Goal: Navigation & Orientation: Find specific page/section

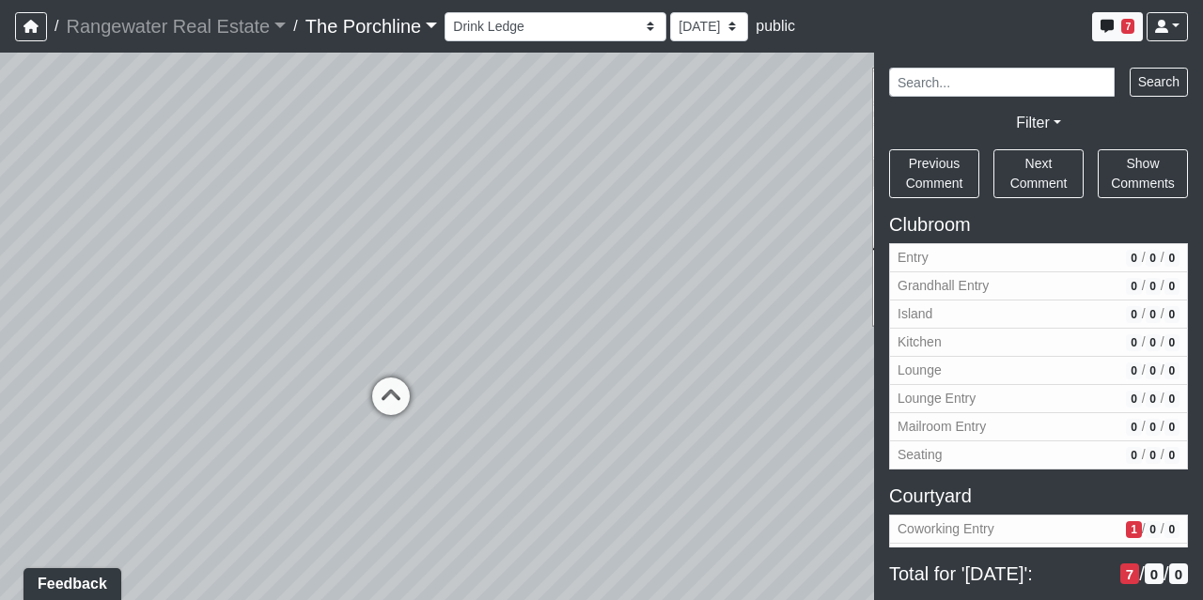
scroll to position [1388, 0]
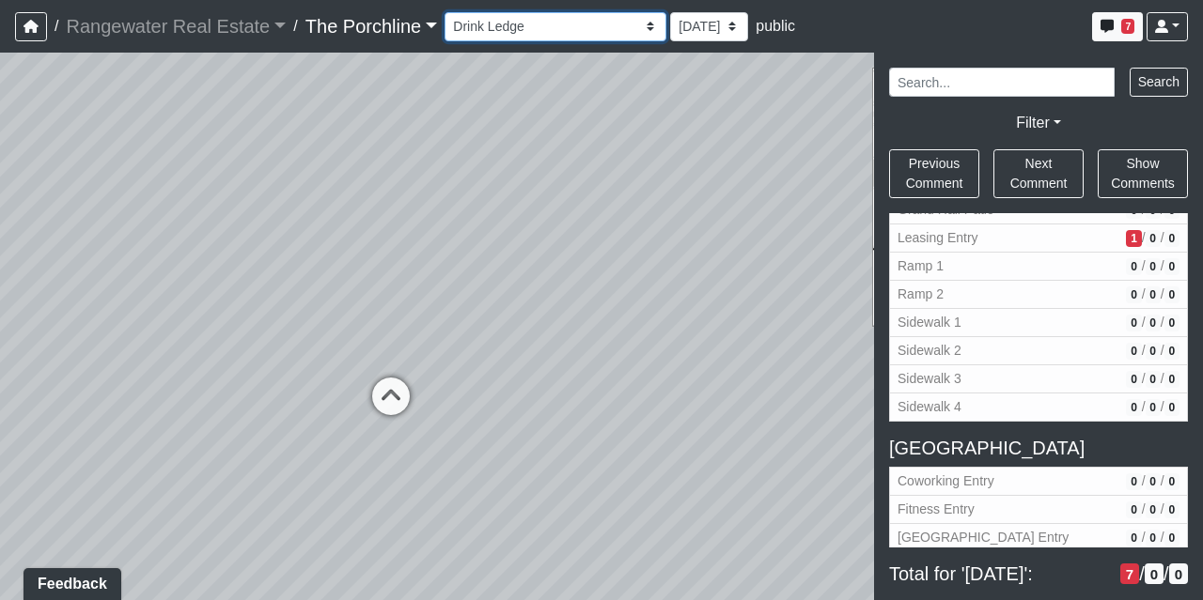
click at [518, 37] on select "Entry [GEOGRAPHIC_DATA] Kitchen Lounge Lounge Entry Mailroom Entry Seating Cowo…" at bounding box center [555, 26] width 222 height 29
click at [444, 12] on select "Entry [GEOGRAPHIC_DATA] Kitchen Lounge Lounge Entry Mailroom Entry Seating Cowo…" at bounding box center [555, 26] width 222 height 29
drag, startPoint x: 635, startPoint y: 255, endPoint x: 400, endPoint y: 477, distance: 323.7
click at [400, 477] on div "Loading... Seating Loading... Mailroom Entry Loading... Lounge Entry Loading...…" at bounding box center [601, 327] width 1203 height 548
drag, startPoint x: 666, startPoint y: 187, endPoint x: 620, endPoint y: 94, distance: 103.8
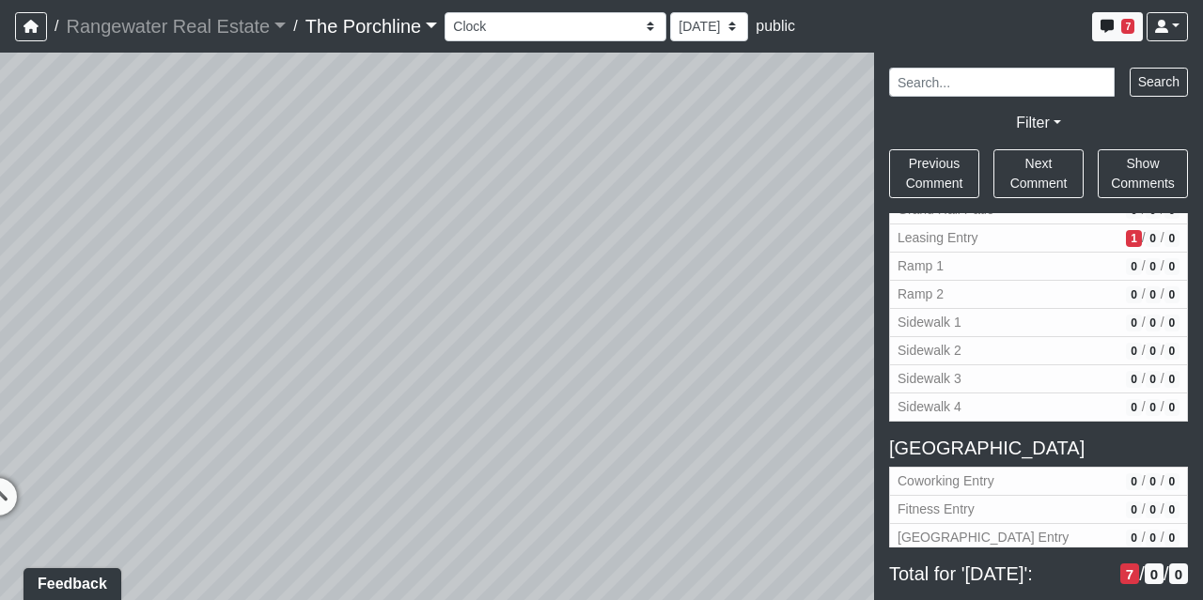
click at [620, 94] on div "Loading... Seating Loading... Mailroom Entry Loading... Lounge Entry Loading...…" at bounding box center [601, 327] width 1203 height 548
drag, startPoint x: 617, startPoint y: 288, endPoint x: 618, endPoint y: 413, distance: 125.0
drag, startPoint x: 625, startPoint y: 416, endPoint x: 631, endPoint y: 470, distance: 54.0
click at [631, 470] on div "Loading... Seating Loading... Mailroom Entry Loading... Lounge Entry Loading...…" at bounding box center [601, 327] width 1203 height 548
drag, startPoint x: 241, startPoint y: 320, endPoint x: 460, endPoint y: 409, distance: 236.9
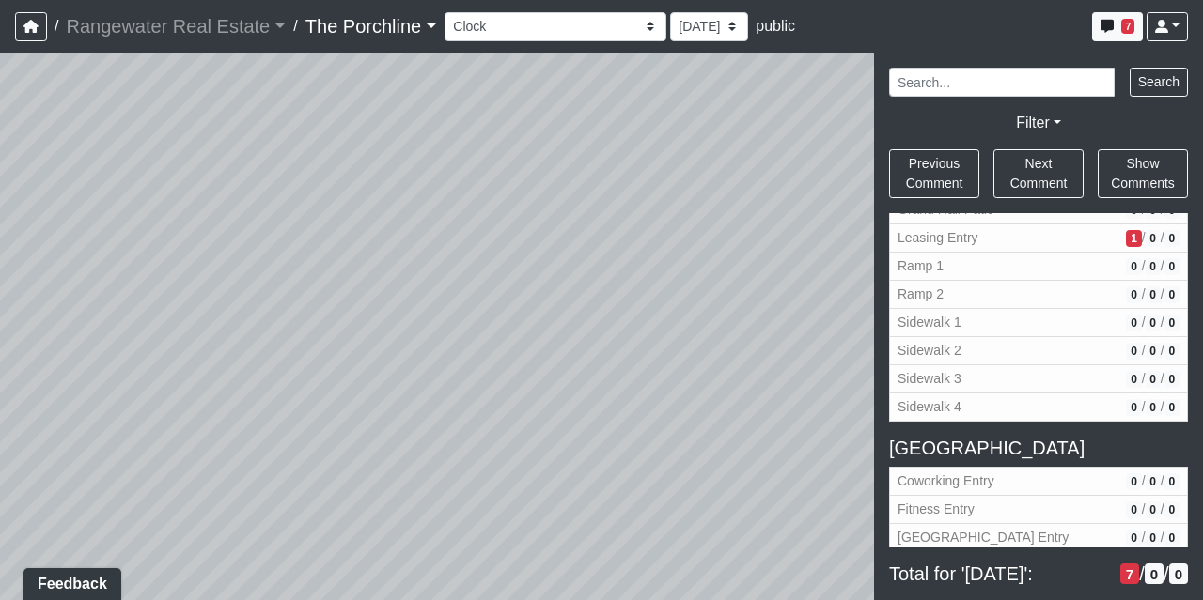
click at [460, 409] on div "Loading... Seating Loading... Mailroom Entry Loading... Lounge Entry Loading...…" at bounding box center [601, 327] width 1203 height 548
drag, startPoint x: 362, startPoint y: 454, endPoint x: 425, endPoint y: 371, distance: 103.9
click at [425, 371] on div "Loading... Seating Loading... Mailroom Entry Loading... Lounge Entry Loading...…" at bounding box center [601, 327] width 1203 height 548
drag, startPoint x: 485, startPoint y: 299, endPoint x: 149, endPoint y: 390, distance: 347.6
click at [149, 390] on div "Loading... Seating Loading... Mailroom Entry Loading... Lounge Entry Loading...…" at bounding box center [601, 327] width 1203 height 548
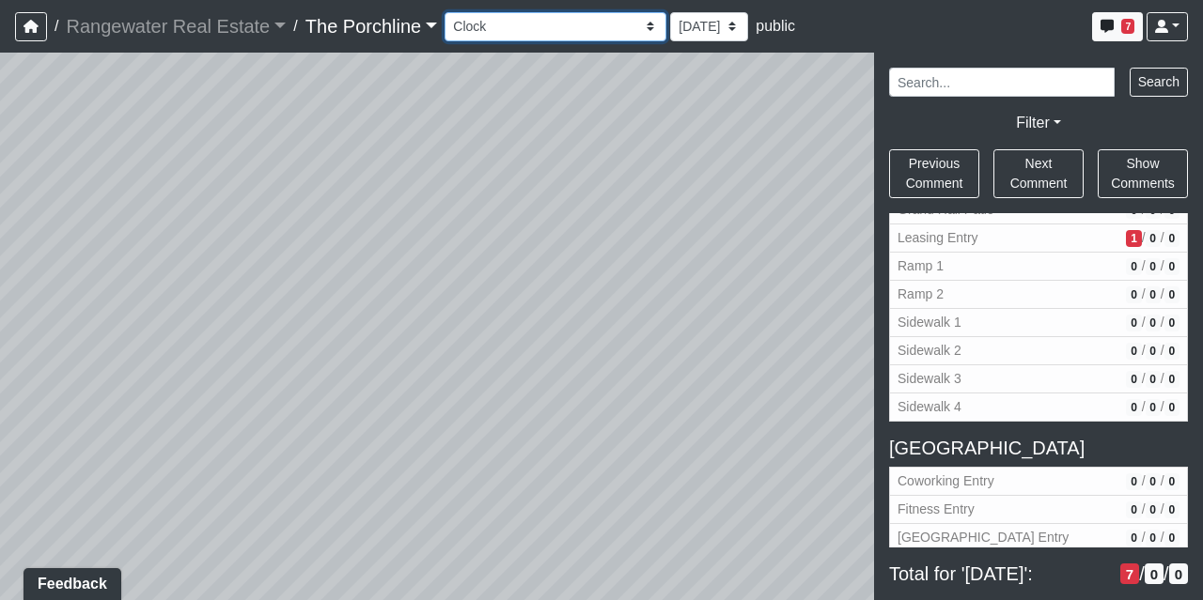
click at [538, 26] on select "Entry [GEOGRAPHIC_DATA] Kitchen Lounge Lounge Entry Mailroom Entry Seating Cowo…" at bounding box center [555, 26] width 222 height 29
click at [444, 12] on select "Entry [GEOGRAPHIC_DATA] Kitchen Lounge Lounge Entry Mailroom Entry Seating Cowo…" at bounding box center [555, 26] width 222 height 29
drag, startPoint x: 398, startPoint y: 401, endPoint x: 502, endPoint y: 411, distance: 103.8
click at [502, 411] on div "Loading... Seating Loading... Mailroom Entry Loading... Lounge Entry Loading...…" at bounding box center [601, 327] width 1203 height 548
drag, startPoint x: 286, startPoint y: 476, endPoint x: 597, endPoint y: 545, distance: 318.5
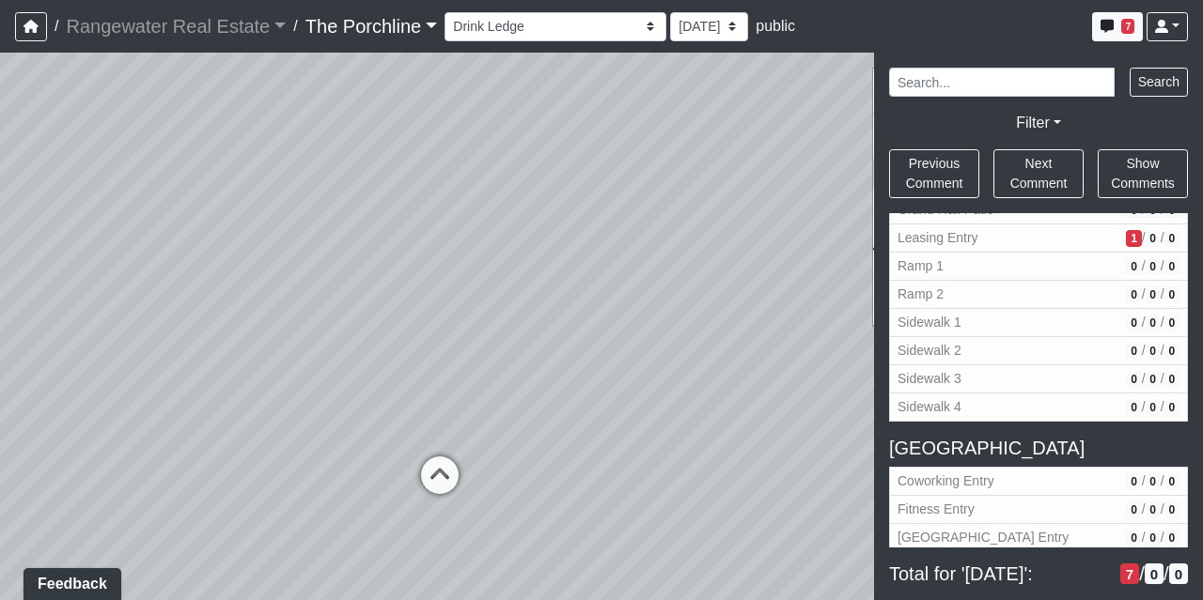
click at [597, 545] on div "Loading... Seating Loading... Mailroom Entry Loading... Lounge Entry Loading...…" at bounding box center [601, 327] width 1203 height 548
drag, startPoint x: 469, startPoint y: 364, endPoint x: 489, endPoint y: 166, distance: 198.3
click at [489, 166] on div "Loading... Seating Loading... Mailroom Entry Loading... Lounge Entry Loading...…" at bounding box center [601, 327] width 1203 height 548
click at [450, 315] on icon at bounding box center [462, 319] width 56 height 56
drag, startPoint x: 643, startPoint y: 255, endPoint x: 333, endPoint y: 342, distance: 322.1
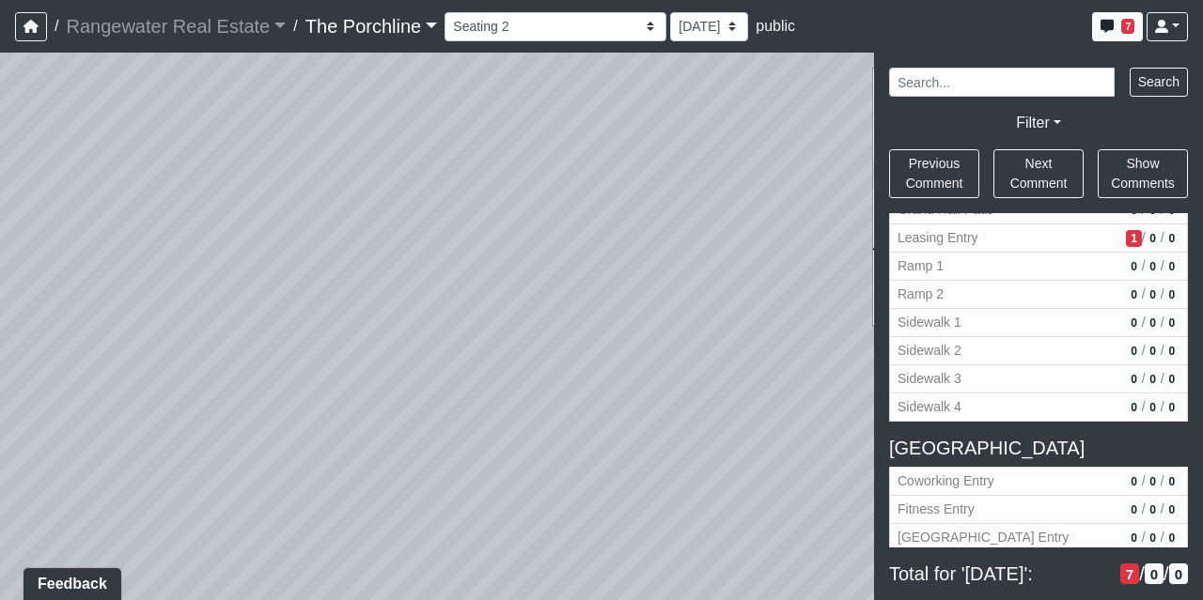
click at [333, 342] on div "Loading... Seating Loading... Mailroom Entry Loading... Lounge Entry Loading...…" at bounding box center [601, 327] width 1203 height 548
drag, startPoint x: 489, startPoint y: 396, endPoint x: 241, endPoint y: 402, distance: 249.0
click at [241, 402] on div "Loading... Seating Loading... Mailroom Entry Loading... Lounge Entry Loading...…" at bounding box center [601, 327] width 1203 height 548
drag, startPoint x: 605, startPoint y: 303, endPoint x: 819, endPoint y: 262, distance: 218.2
click at [819, 262] on div "Loading... Seating Loading... Mailroom Entry Loading... Lounge Entry Loading...…" at bounding box center [601, 327] width 1203 height 548
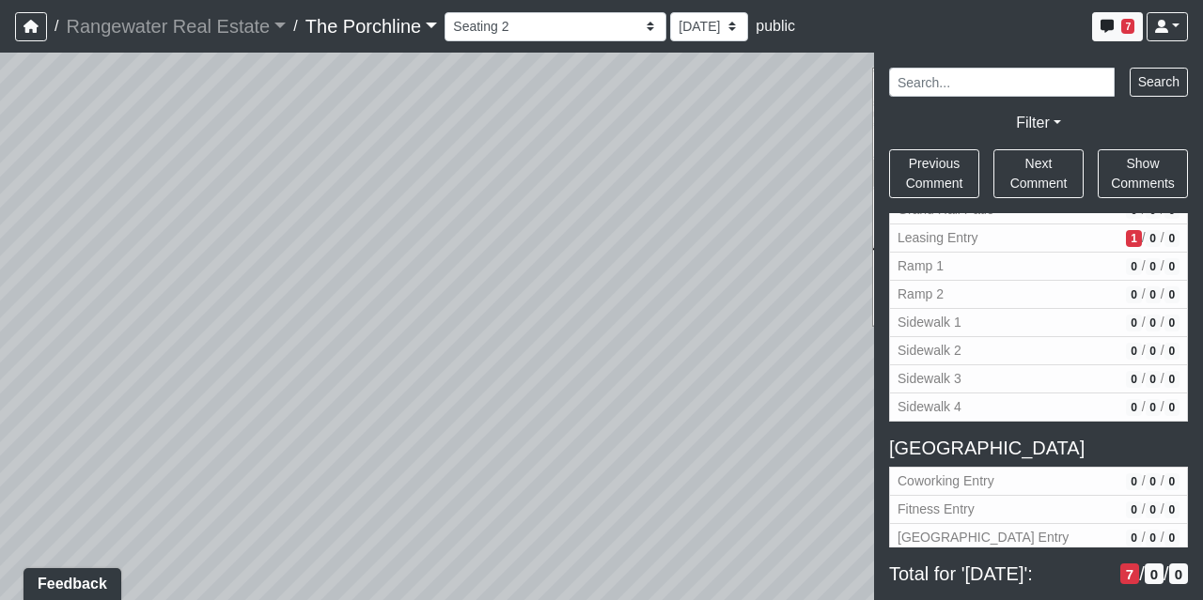
drag, startPoint x: 448, startPoint y: 356, endPoint x: 556, endPoint y: 347, distance: 108.5
click at [556, 347] on div "Loading... Seating Loading... Mailroom Entry Loading... Lounge Entry Loading...…" at bounding box center [601, 327] width 1203 height 548
drag, startPoint x: 359, startPoint y: 386, endPoint x: 675, endPoint y: 364, distance: 316.5
click at [675, 364] on div "Loading... Seating Loading... Mailroom Entry Loading... Lounge Entry Loading...…" at bounding box center [601, 327] width 1203 height 548
drag, startPoint x: 275, startPoint y: 367, endPoint x: 262, endPoint y: 345, distance: 26.1
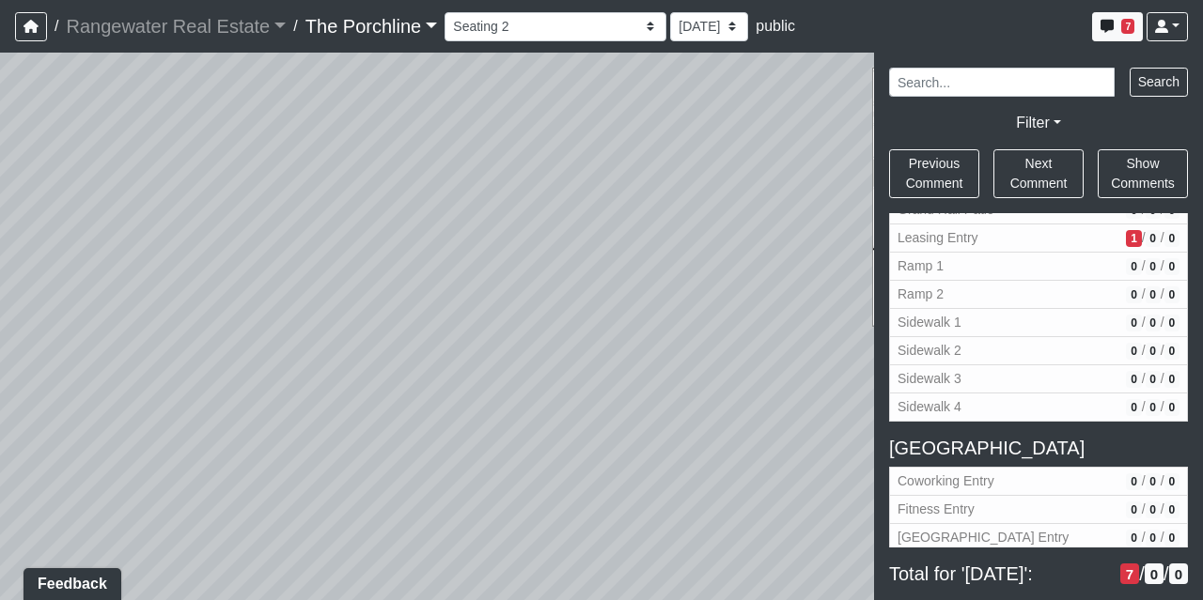
click at [262, 345] on div "Loading... Seating Loading... Mailroom Entry Loading... Lounge Entry Loading...…" at bounding box center [601, 327] width 1203 height 548
drag, startPoint x: 596, startPoint y: 316, endPoint x: 282, endPoint y: 303, distance: 314.0
click at [282, 303] on div "Loading... Seating Loading... Mailroom Entry Loading... Lounge Entry Loading...…" at bounding box center [601, 327] width 1203 height 548
drag, startPoint x: 708, startPoint y: 302, endPoint x: 300, endPoint y: 292, distance: 408.8
click at [300, 292] on div "Loading... Seating Loading... Mailroom Entry Loading... Lounge Entry Loading...…" at bounding box center [601, 327] width 1203 height 548
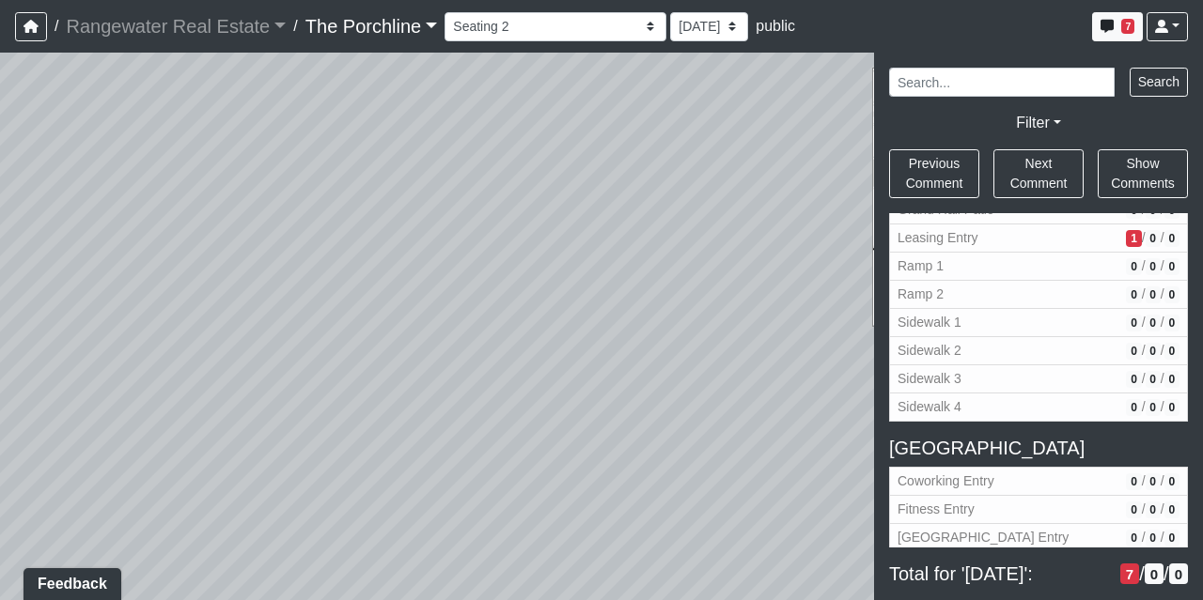
drag, startPoint x: 698, startPoint y: 280, endPoint x: 283, endPoint y: 271, distance: 415.4
click at [283, 271] on div "Loading... Seating Loading... Mailroom Entry Loading... Lounge Entry Loading...…" at bounding box center [601, 327] width 1203 height 548
drag, startPoint x: 710, startPoint y: 253, endPoint x: 643, endPoint y: 313, distance: 90.5
click at [643, 313] on div "Loading... Seating Loading... Mailroom Entry Loading... Lounge Entry Loading...…" at bounding box center [601, 327] width 1203 height 548
drag, startPoint x: 546, startPoint y: 365, endPoint x: 533, endPoint y: 385, distance: 23.7
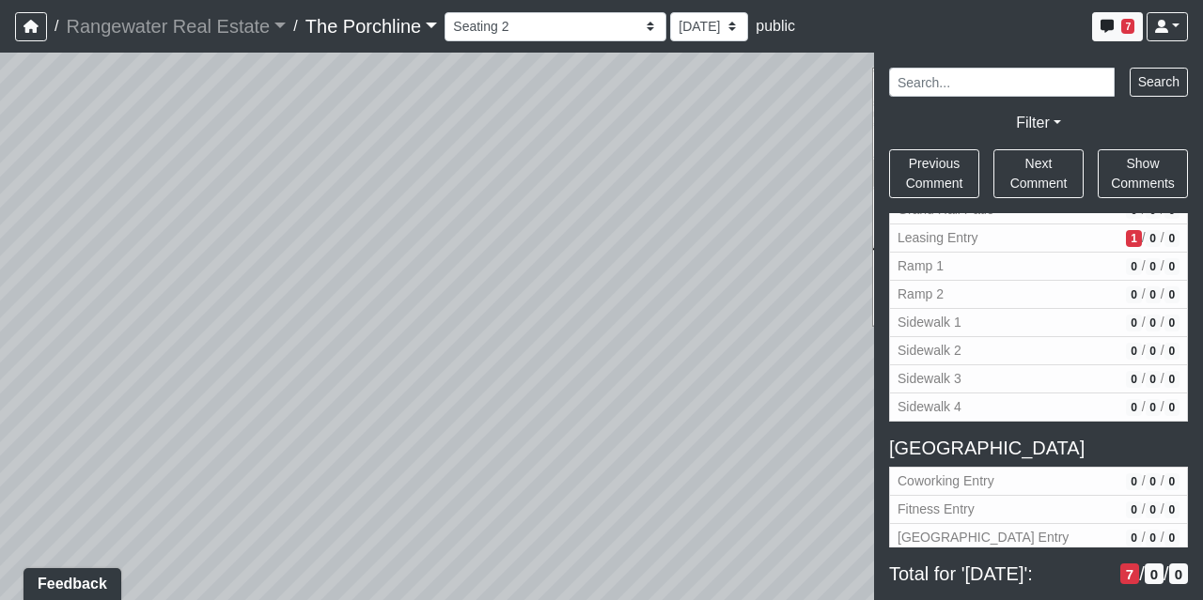
click at [533, 385] on div "Loading... Seating Loading... Mailroom Entry Loading... Lounge Entry Loading...…" at bounding box center [601, 327] width 1203 height 548
drag, startPoint x: 676, startPoint y: 295, endPoint x: 317, endPoint y: 420, distance: 380.9
click at [317, 420] on div "Loading... Seating Loading... Mailroom Entry Loading... Lounge Entry Loading...…" at bounding box center [601, 327] width 1203 height 548
drag, startPoint x: 715, startPoint y: 215, endPoint x: 667, endPoint y: 570, distance: 358.4
click at [667, 570] on div "Loading... Seating Loading... Mailroom Entry Loading... Lounge Entry Loading...…" at bounding box center [601, 327] width 1203 height 548
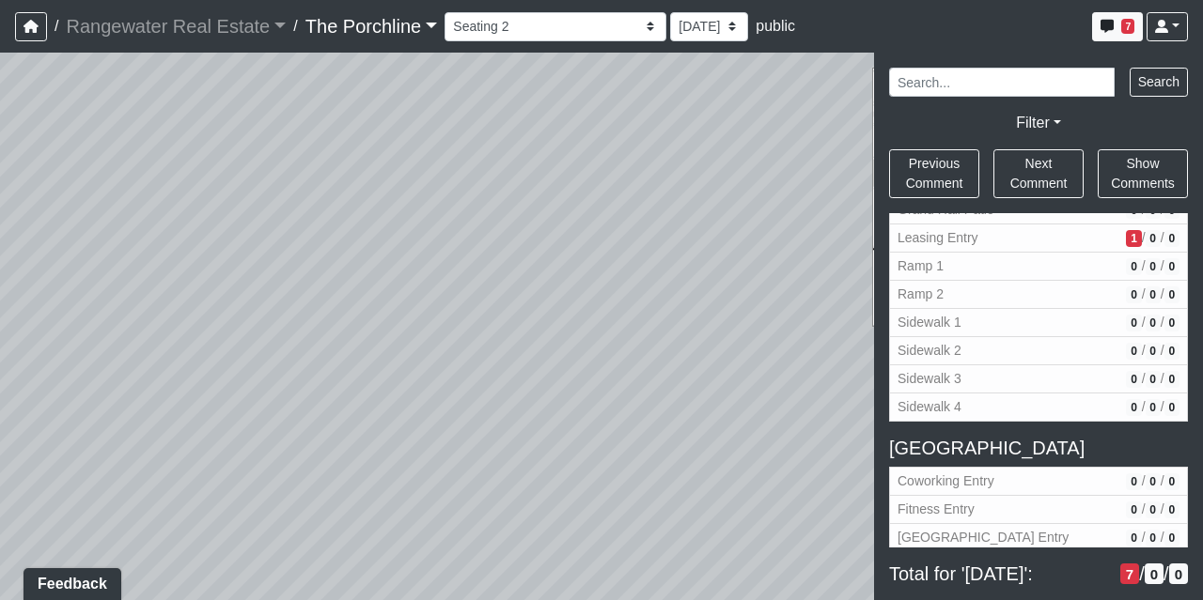
drag, startPoint x: 713, startPoint y: 270, endPoint x: 701, endPoint y: 283, distance: 17.9
click at [704, 279] on div "Loading... Seating Loading... Mailroom Entry Loading... Lounge Entry Loading...…" at bounding box center [601, 327] width 1203 height 548
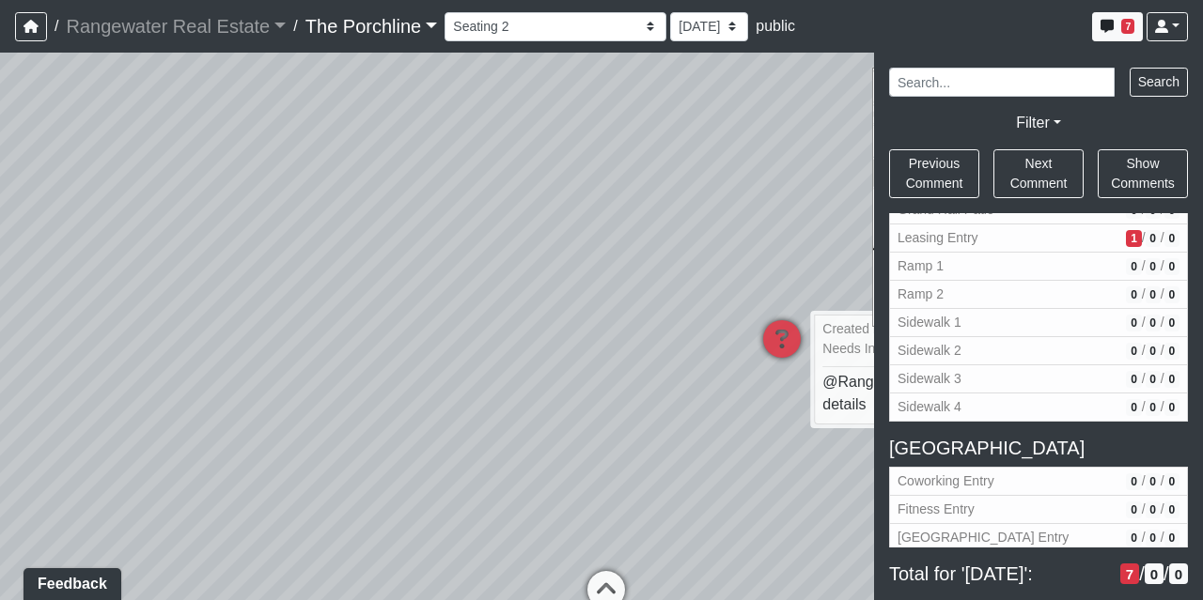
drag, startPoint x: 629, startPoint y: 506, endPoint x: 632, endPoint y: 265, distance: 241.5
click at [632, 265] on div "Loading... Seating Loading... Mailroom Entry Loading... Lounge Entry Loading...…" at bounding box center [601, 327] width 1203 height 548
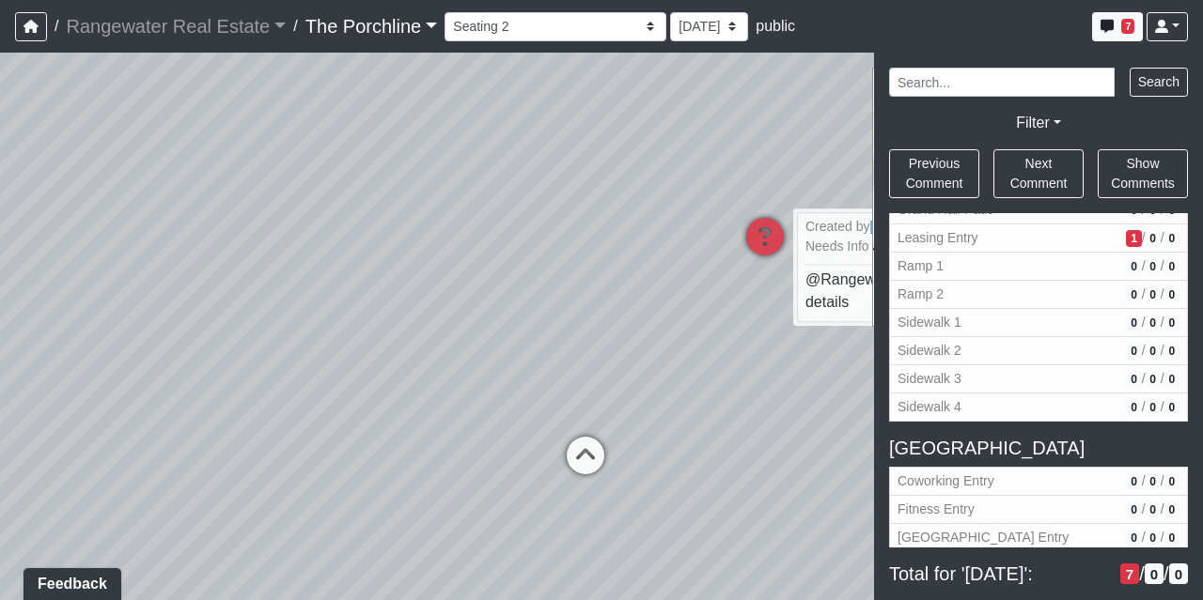
drag, startPoint x: 507, startPoint y: 355, endPoint x: 474, endPoint y: 230, distance: 129.2
click at [474, 230] on div "Loading... Seating Loading... Mailroom Entry Loading... Lounge Entry Loading...…" at bounding box center [601, 327] width 1203 height 548
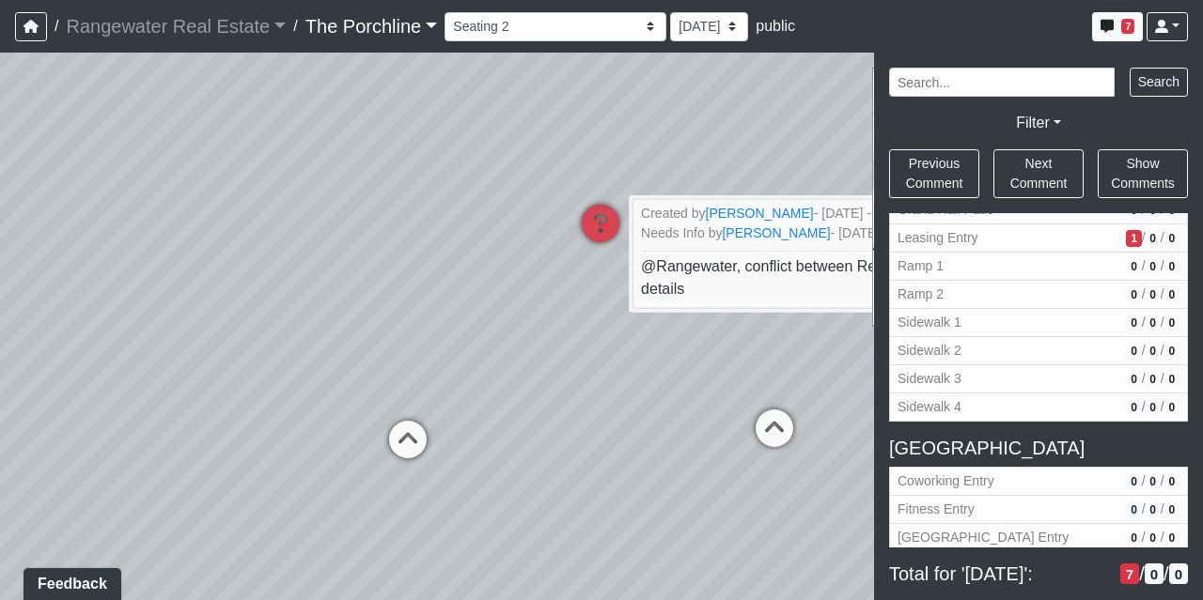
drag, startPoint x: 724, startPoint y: 371, endPoint x: 467, endPoint y: 343, distance: 259.0
click at [467, 343] on div "Loading... Seating Loading... Mailroom Entry Loading... Lounge Entry Loading...…" at bounding box center [601, 327] width 1203 height 548
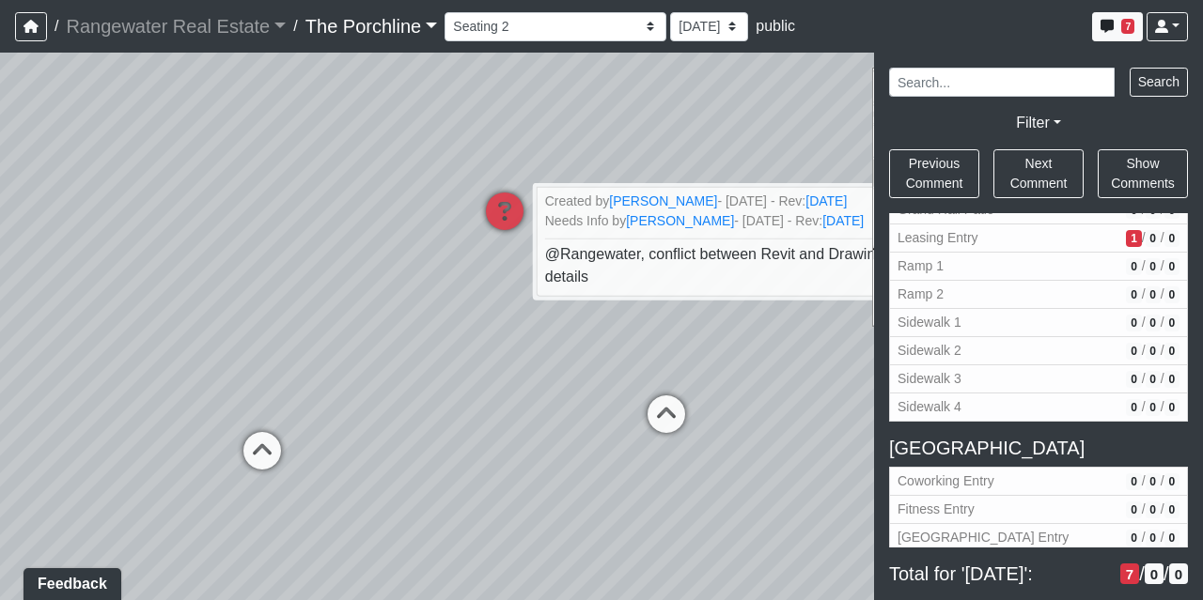
drag, startPoint x: 646, startPoint y: 406, endPoint x: 482, endPoint y: 388, distance: 165.4
click at [480, 389] on div "Loading... Seating Loading... Mailroom Entry Loading... Lounge Entry Loading...…" at bounding box center [601, 327] width 1203 height 548
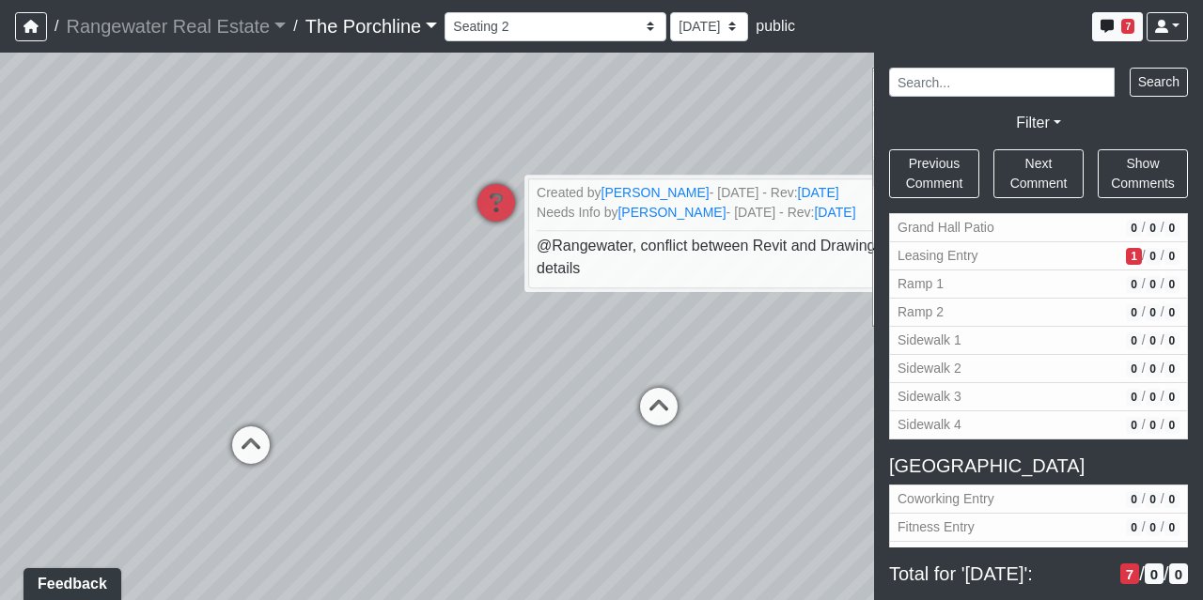
scroll to position [1388, 0]
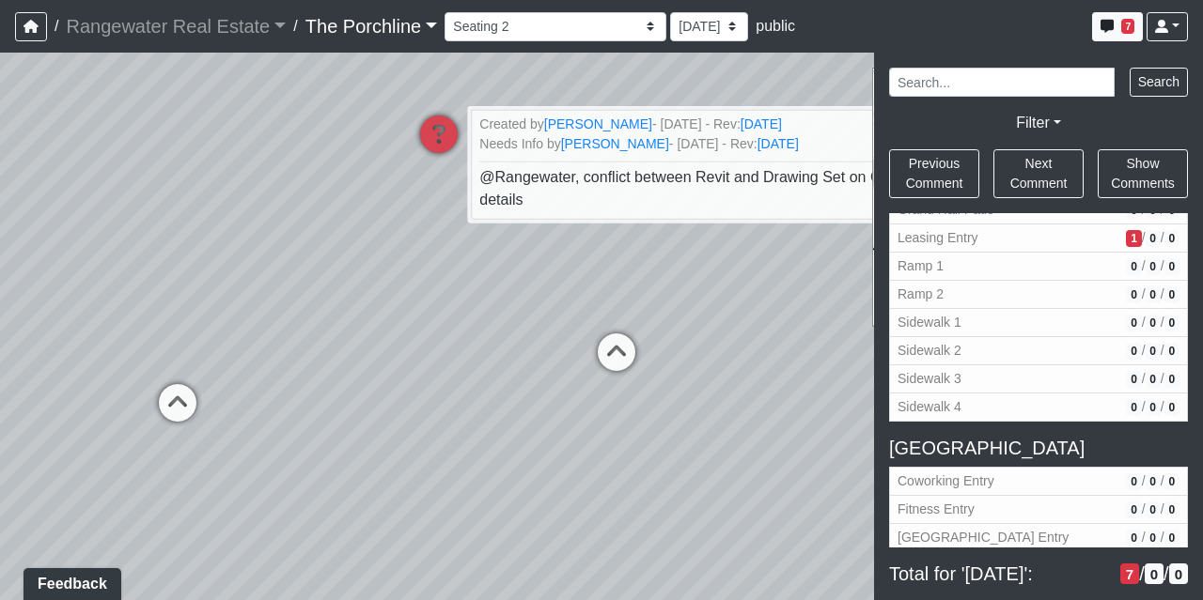
drag, startPoint x: 536, startPoint y: 440, endPoint x: 468, endPoint y: 379, distance: 91.8
click at [468, 379] on div "Loading... Seating Loading... Mailroom Entry Loading... Lounge Entry Loading...…" at bounding box center [601, 327] width 1203 height 548
click at [453, 132] on icon at bounding box center [439, 144] width 56 height 56
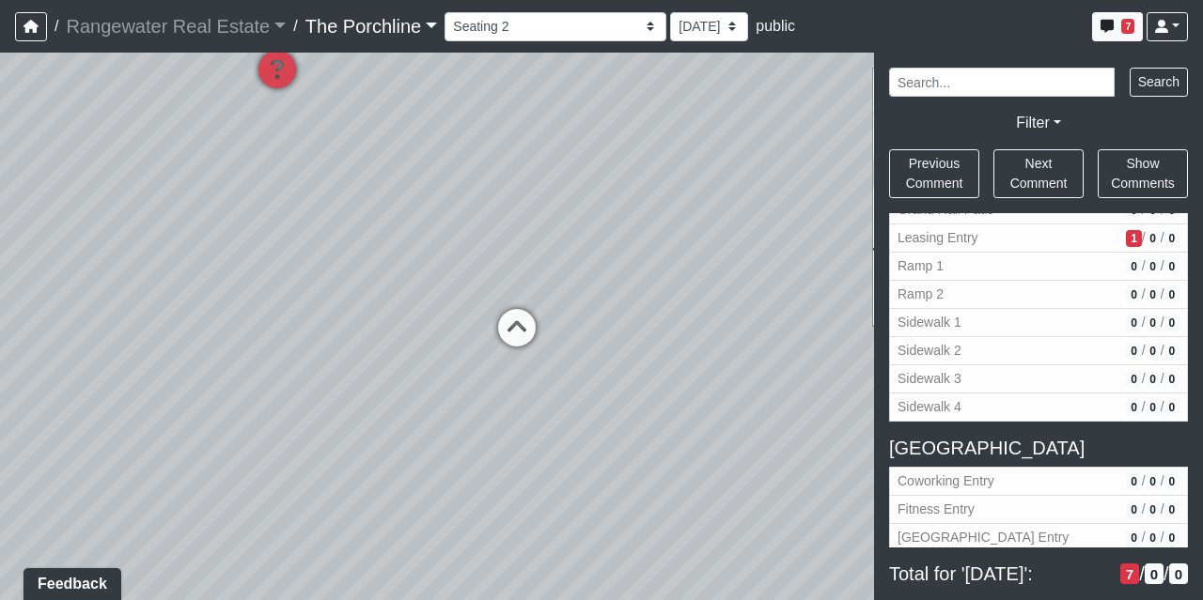
drag, startPoint x: 484, startPoint y: 429, endPoint x: 323, endPoint y: 399, distance: 163.4
click at [323, 399] on div "Loading... Seating Loading... Mailroom Entry Loading... Lounge Entry Loading...…" at bounding box center [601, 327] width 1203 height 548
click at [943, 256] on span "Ramp 1" at bounding box center [1007, 266] width 221 height 20
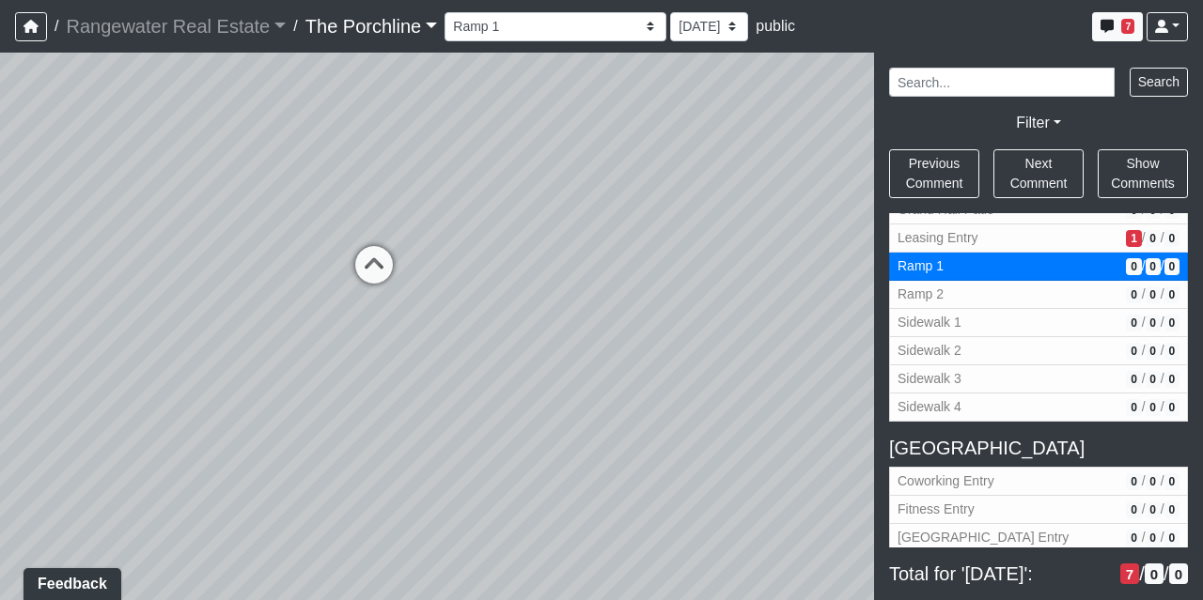
drag, startPoint x: 460, startPoint y: 324, endPoint x: 671, endPoint y: 202, distance: 243.3
click at [671, 202] on div "Loading... Seating Loading... Mailroom Entry Loading... Lounge Entry Loading...…" at bounding box center [601, 327] width 1203 height 548
click at [381, 258] on icon at bounding box center [374, 274] width 56 height 56
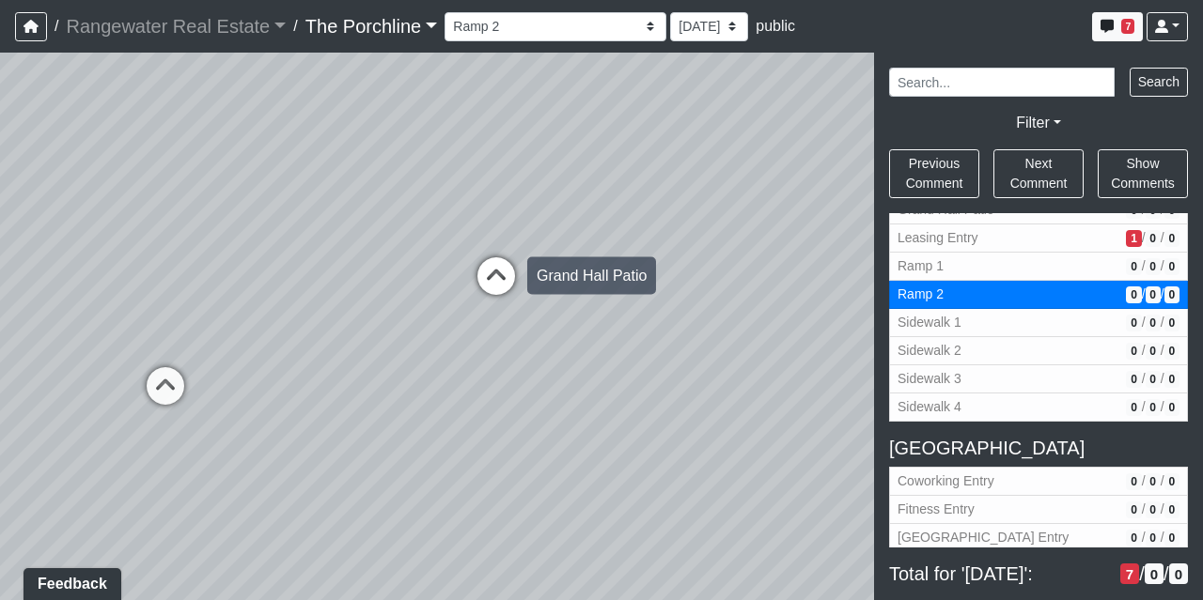
click at [504, 277] on icon at bounding box center [496, 285] width 56 height 56
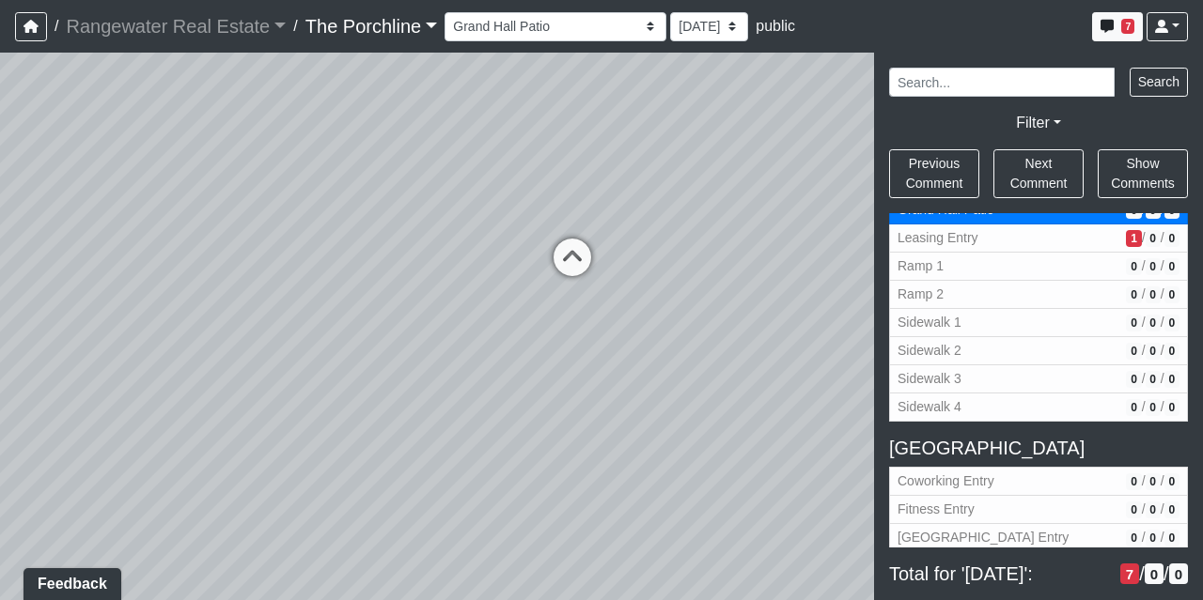
drag, startPoint x: 387, startPoint y: 193, endPoint x: 568, endPoint y: 181, distance: 181.7
click at [568, 181] on div "Loading... Seating Loading... Mailroom Entry Loading... Lounge Entry Loading...…" at bounding box center [601, 327] width 1203 height 548
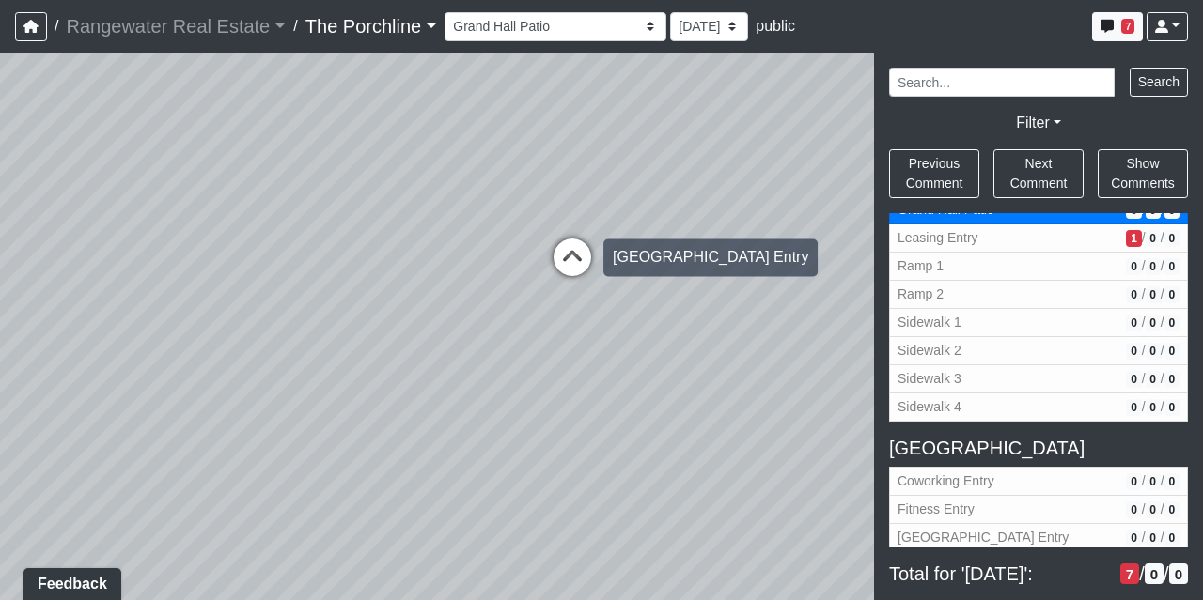
click at [568, 251] on icon at bounding box center [572, 267] width 56 height 56
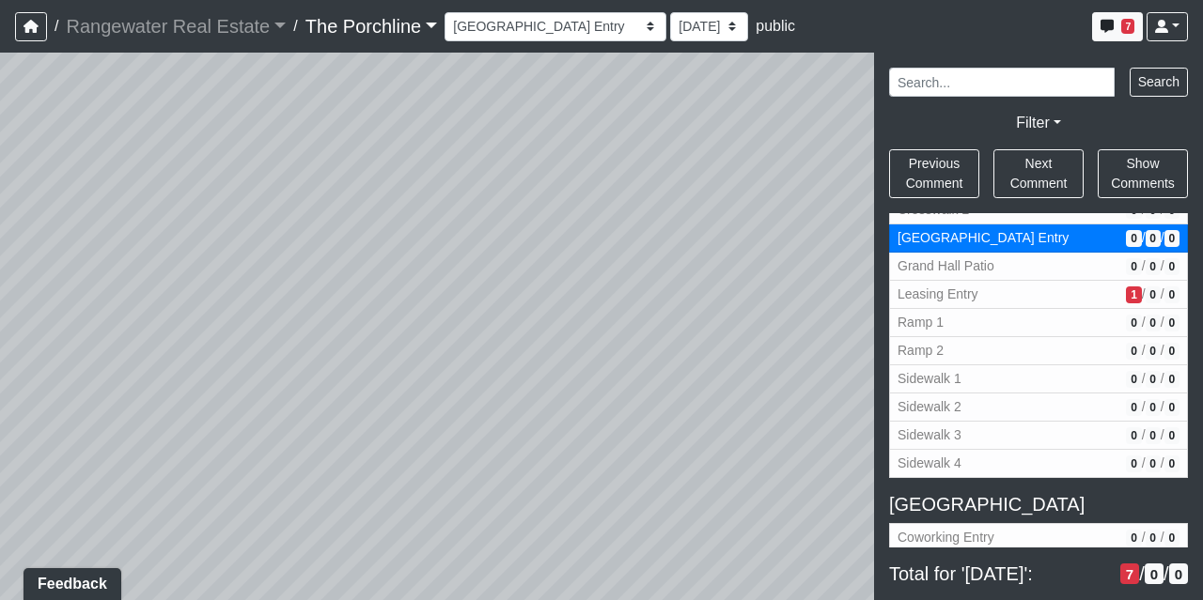
scroll to position [1237, 0]
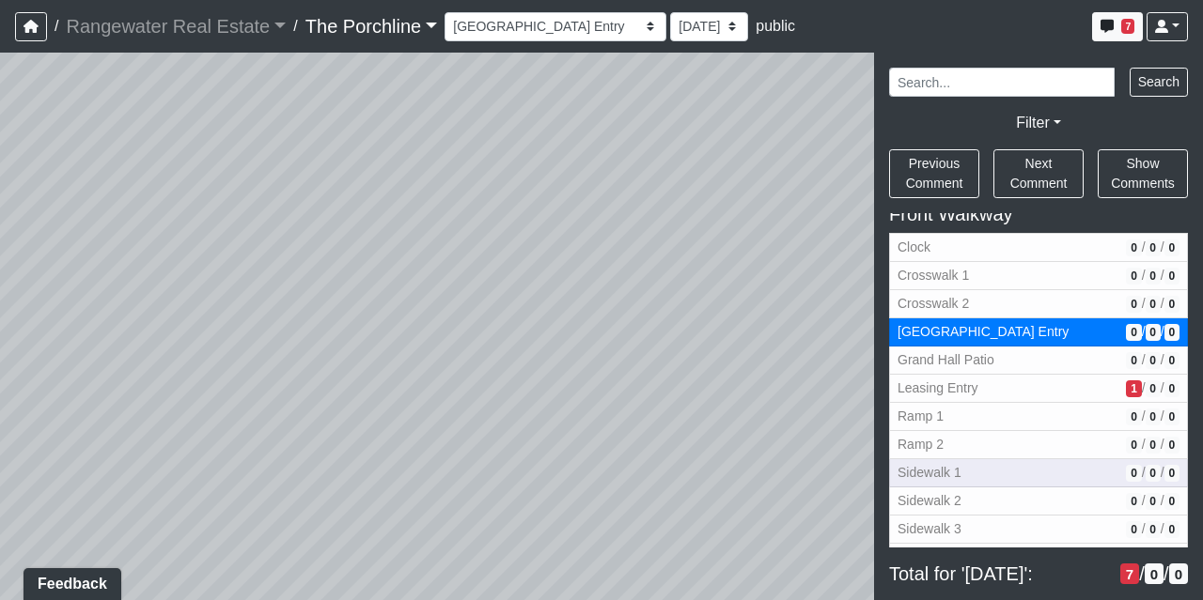
click at [977, 463] on span "Sidewalk 1" at bounding box center [1007, 473] width 221 height 20
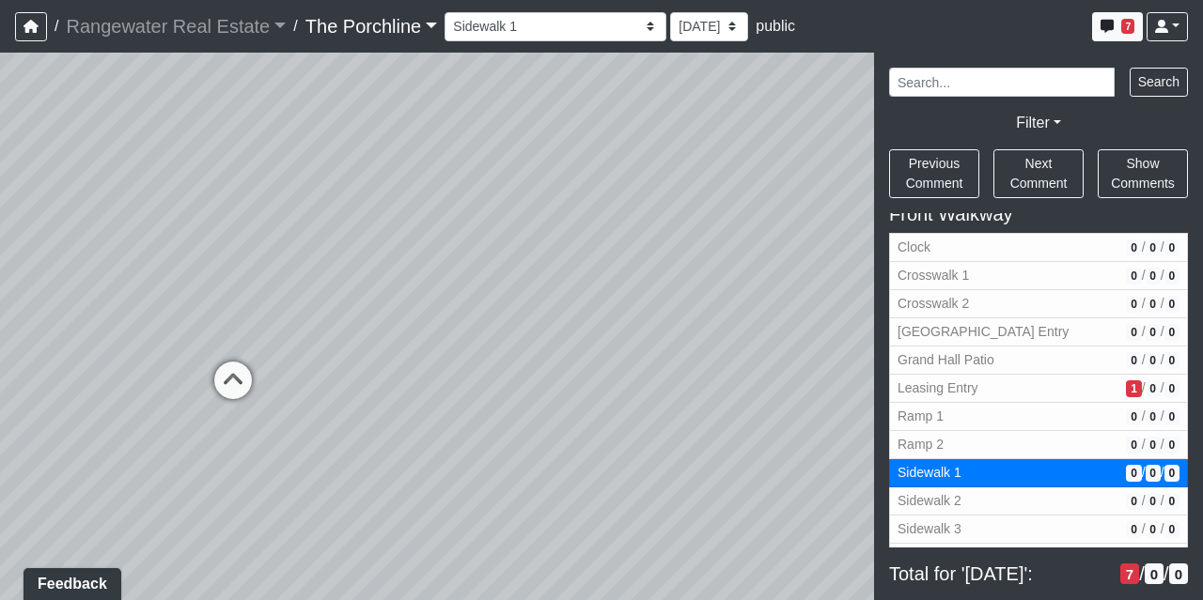
drag, startPoint x: 650, startPoint y: 337, endPoint x: 649, endPoint y: 305, distance: 32.0
click at [649, 305] on div "Loading... Seating Loading... Mailroom Entry Loading... Lounge Entry Loading...…" at bounding box center [601, 327] width 1203 height 548
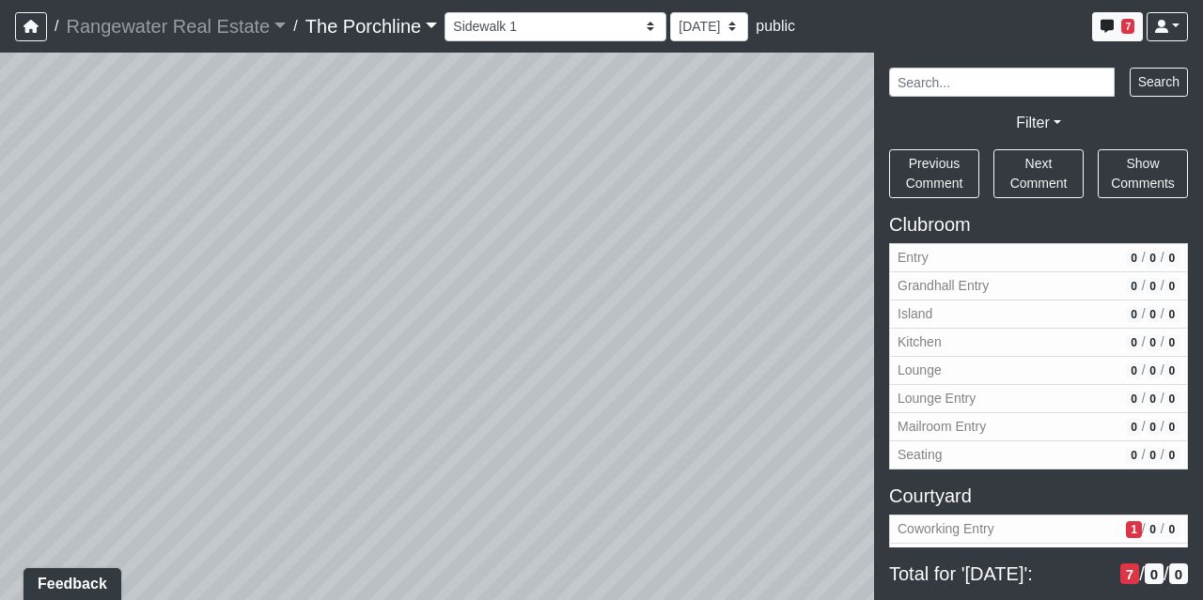
drag, startPoint x: 643, startPoint y: 377, endPoint x: 329, endPoint y: 277, distance: 329.2
click at [329, 277] on div "Loading... Seating Loading... Mailroom Entry Loading... Lounge Entry Loading...…" at bounding box center [601, 327] width 1203 height 548
drag, startPoint x: 658, startPoint y: 231, endPoint x: 216, endPoint y: 339, distance: 454.6
click at [216, 339] on div "Loading... Seating Loading... Mailroom Entry Loading... Lounge Entry Loading...…" at bounding box center [601, 327] width 1203 height 548
drag, startPoint x: 390, startPoint y: 332, endPoint x: 564, endPoint y: 298, distance: 177.1
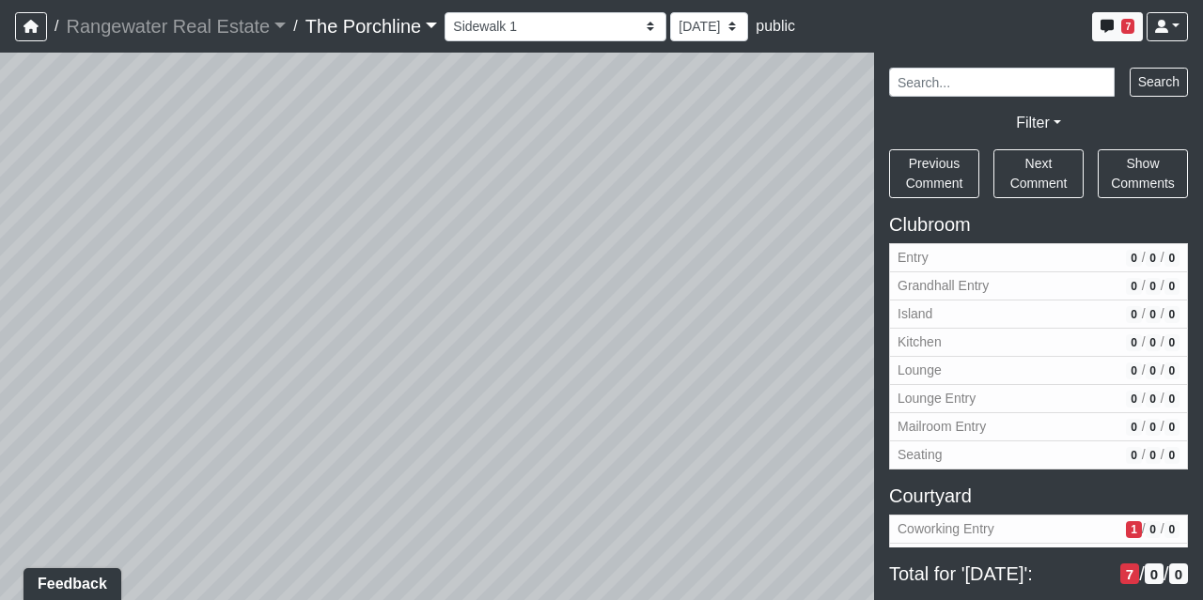
click at [564, 298] on div "Loading... Seating Loading... Mailroom Entry Loading... Lounge Entry Loading...…" at bounding box center [601, 327] width 1203 height 548
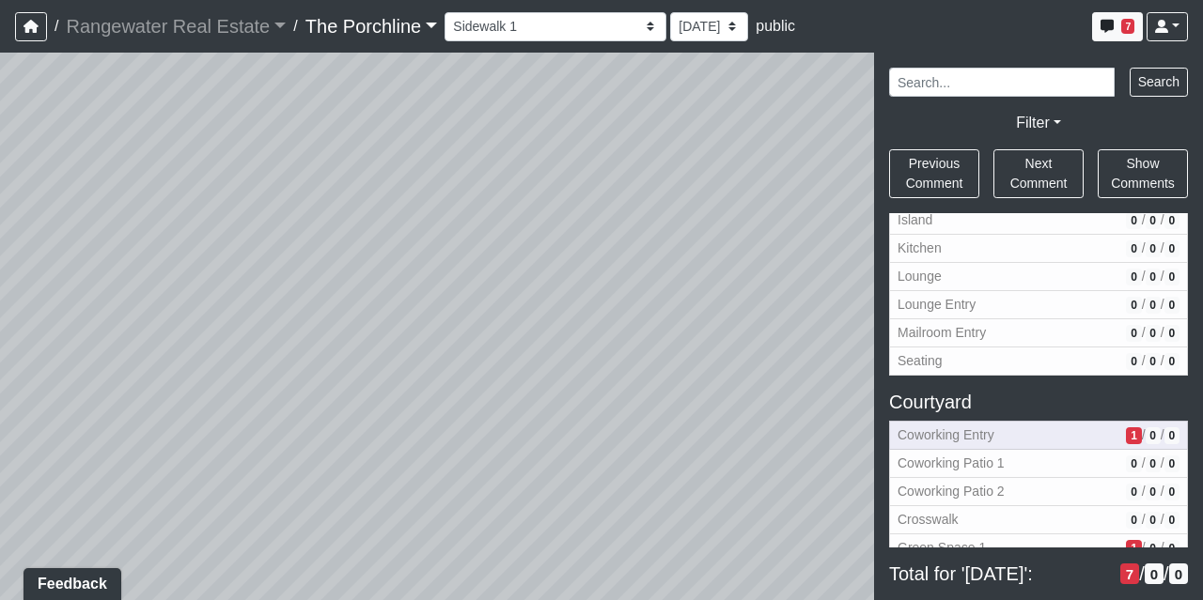
click at [1020, 432] on span "Coworking Entry" at bounding box center [1007, 436] width 221 height 20
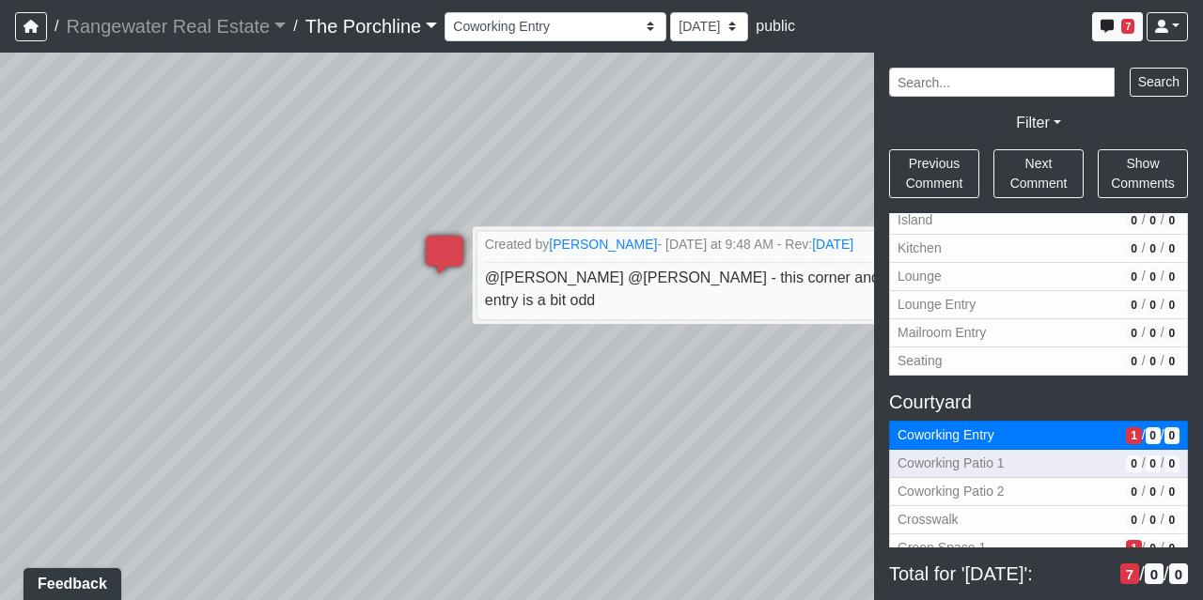
click at [1017, 454] on span "Coworking Patio 1" at bounding box center [1007, 464] width 221 height 20
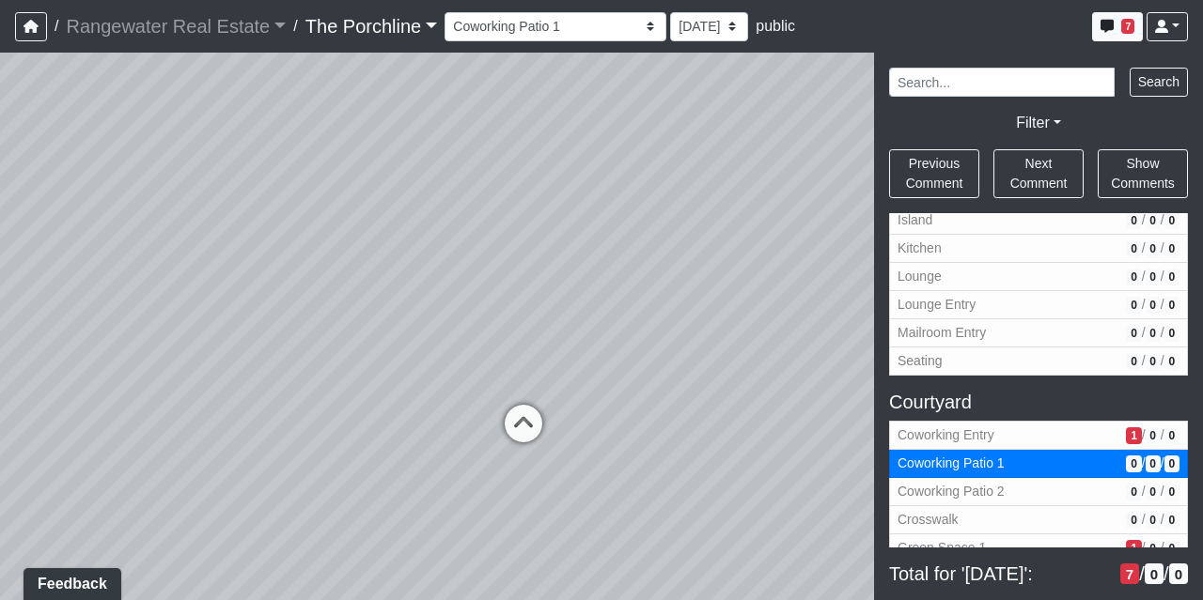
drag, startPoint x: 644, startPoint y: 249, endPoint x: 745, endPoint y: 245, distance: 101.5
click at [745, 245] on div "Loading... Seating Loading... Mailroom Entry Loading... Lounge Entry Loading...…" at bounding box center [601, 327] width 1203 height 548
click at [528, 414] on icon at bounding box center [523, 433] width 56 height 56
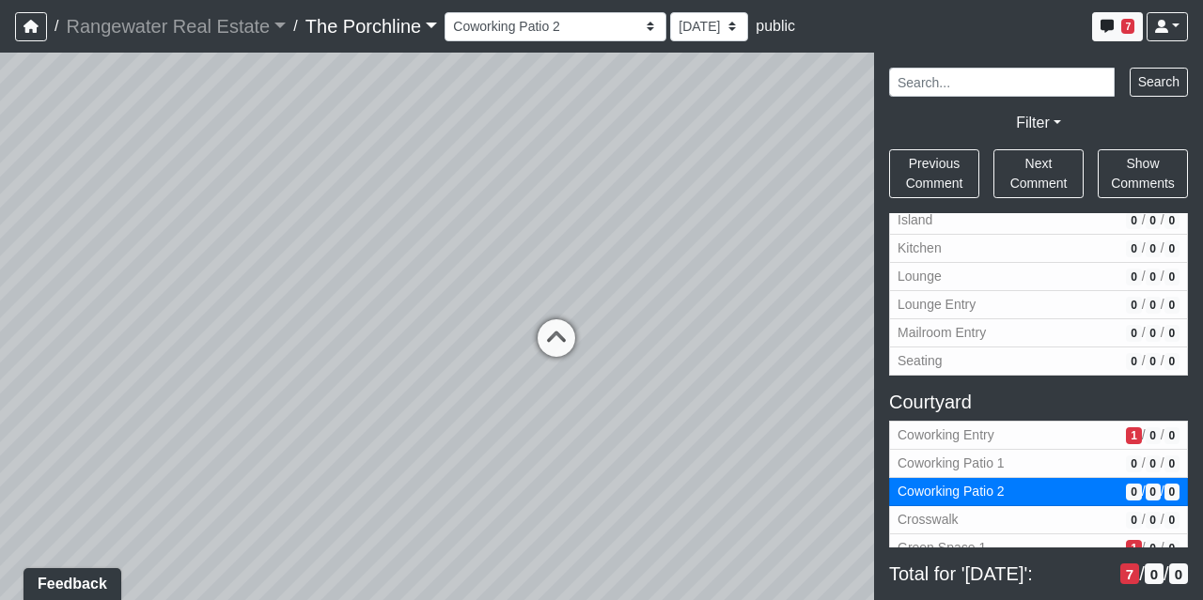
drag, startPoint x: 654, startPoint y: 253, endPoint x: 342, endPoint y: 182, distance: 319.8
click at [342, 182] on div "Loading... Seating Loading... Mailroom Entry Loading... Lounge Entry Loading...…" at bounding box center [601, 327] width 1203 height 548
drag, startPoint x: 669, startPoint y: 222, endPoint x: 197, endPoint y: 243, distance: 472.1
click at [197, 243] on div "Loading... Seating Loading... Mailroom Entry Loading... Lounge Entry Loading...…" at bounding box center [601, 327] width 1203 height 548
drag, startPoint x: 591, startPoint y: 210, endPoint x: 316, endPoint y: 211, distance: 275.3
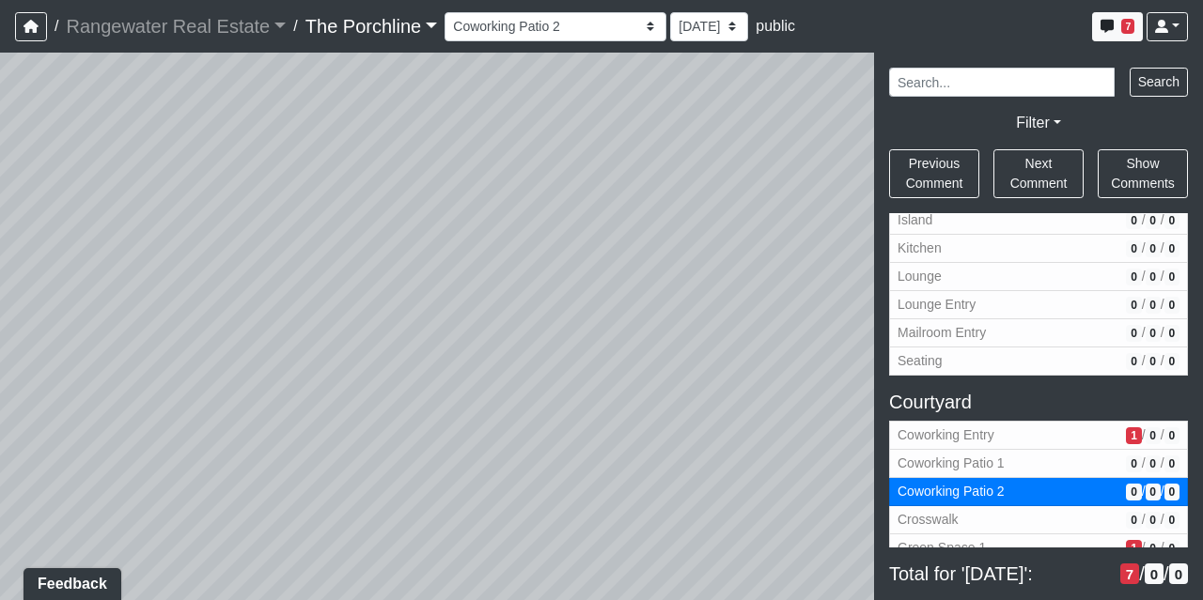
click at [316, 211] on div "Loading... Seating Loading... Mailroom Entry Loading... Lounge Entry Loading...…" at bounding box center [601, 327] width 1203 height 548
drag, startPoint x: 607, startPoint y: 227, endPoint x: 224, endPoint y: 239, distance: 383.5
click at [224, 239] on div "Loading... Seating Loading... Mailroom Entry Loading... Lounge Entry Loading...…" at bounding box center [601, 327] width 1203 height 548
click at [741, 374] on icon at bounding box center [736, 390] width 56 height 56
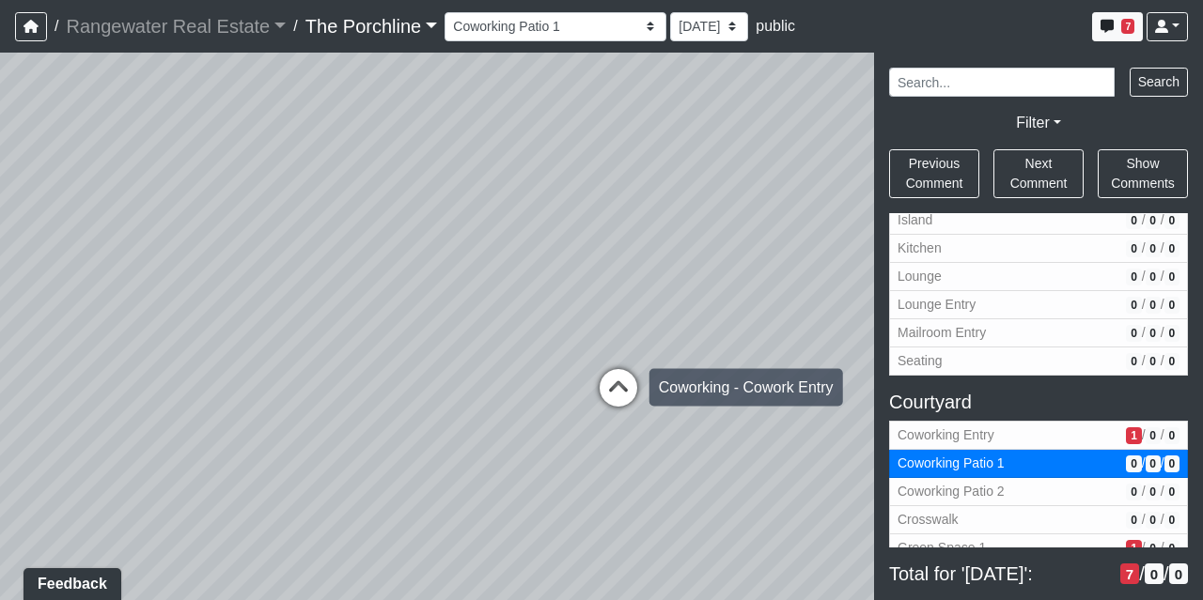
click at [622, 392] on icon at bounding box center [618, 397] width 56 height 56
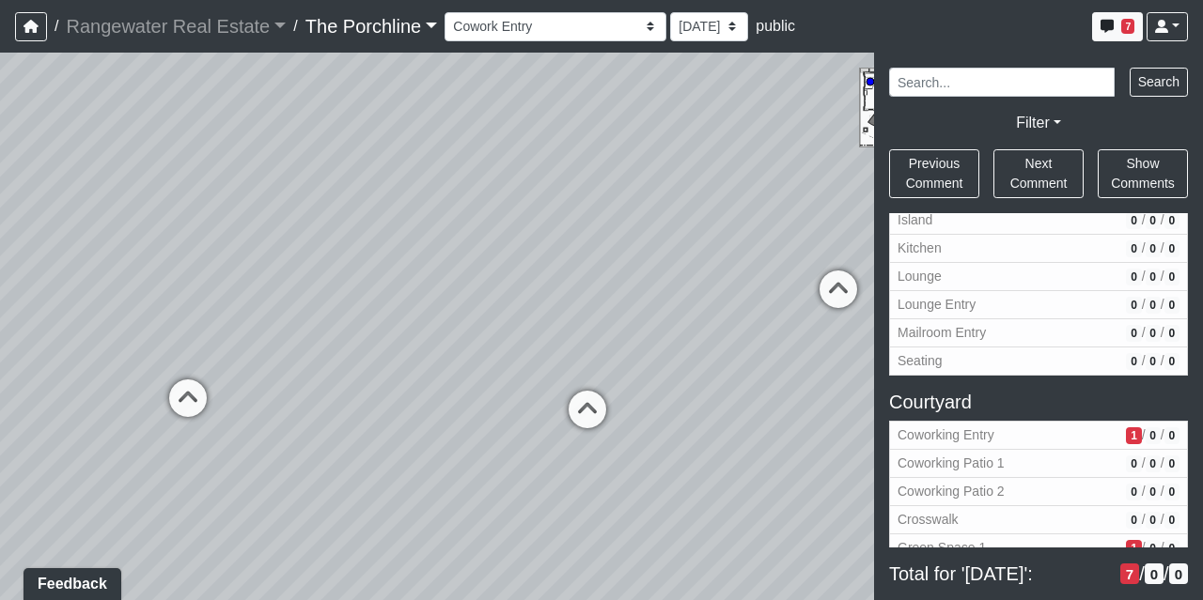
drag, startPoint x: 714, startPoint y: 262, endPoint x: 395, endPoint y: 258, distance: 319.5
click at [395, 258] on div "Loading... Seating Loading... Mailroom Entry Loading... Lounge Entry Loading...…" at bounding box center [601, 327] width 1203 height 548
drag, startPoint x: 490, startPoint y: 234, endPoint x: 450, endPoint y: 225, distance: 41.3
click at [450, 225] on div "Loading... Seating Loading... Mailroom Entry Loading... Lounge Entry Loading...…" at bounding box center [601, 327] width 1203 height 548
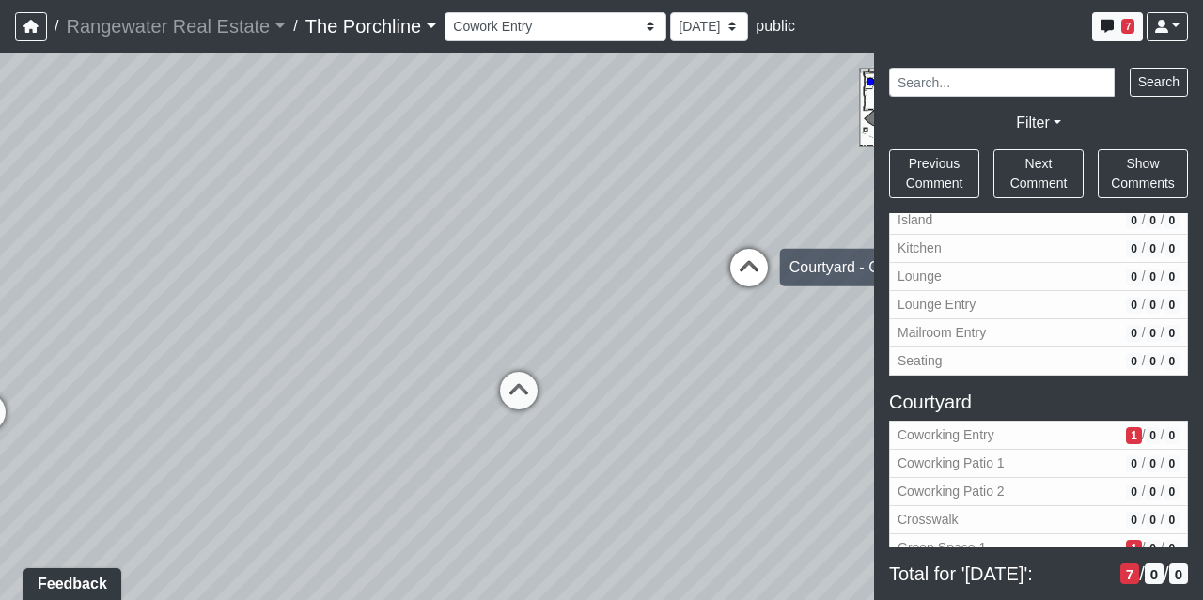
click at [755, 259] on icon at bounding box center [749, 277] width 56 height 56
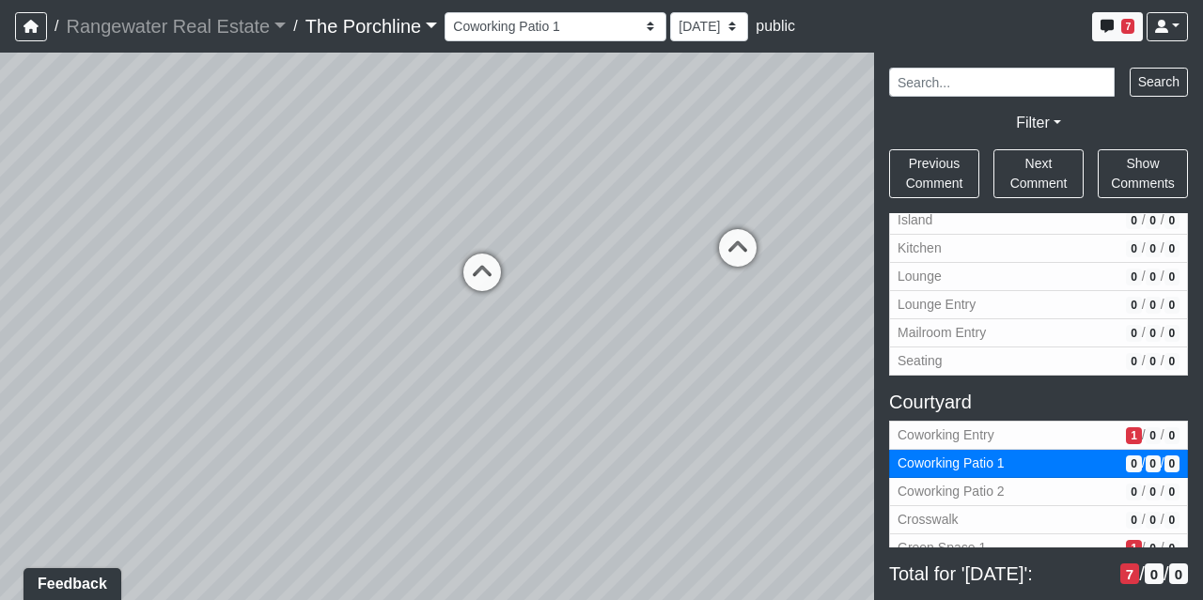
drag, startPoint x: 481, startPoint y: 397, endPoint x: 696, endPoint y: 285, distance: 242.9
click at [696, 285] on div "Loading... Seating Loading... Mailroom Entry Loading... Lounge Entry Loading...…" at bounding box center [601, 327] width 1203 height 548
drag, startPoint x: 642, startPoint y: 255, endPoint x: 750, endPoint y: 334, distance: 134.4
click at [750, 334] on div "Loading... Seating Loading... Mailroom Entry Loading... Lounge Entry Loading...…" at bounding box center [601, 327] width 1203 height 548
drag, startPoint x: 390, startPoint y: 350, endPoint x: 774, endPoint y: 367, distance: 384.7
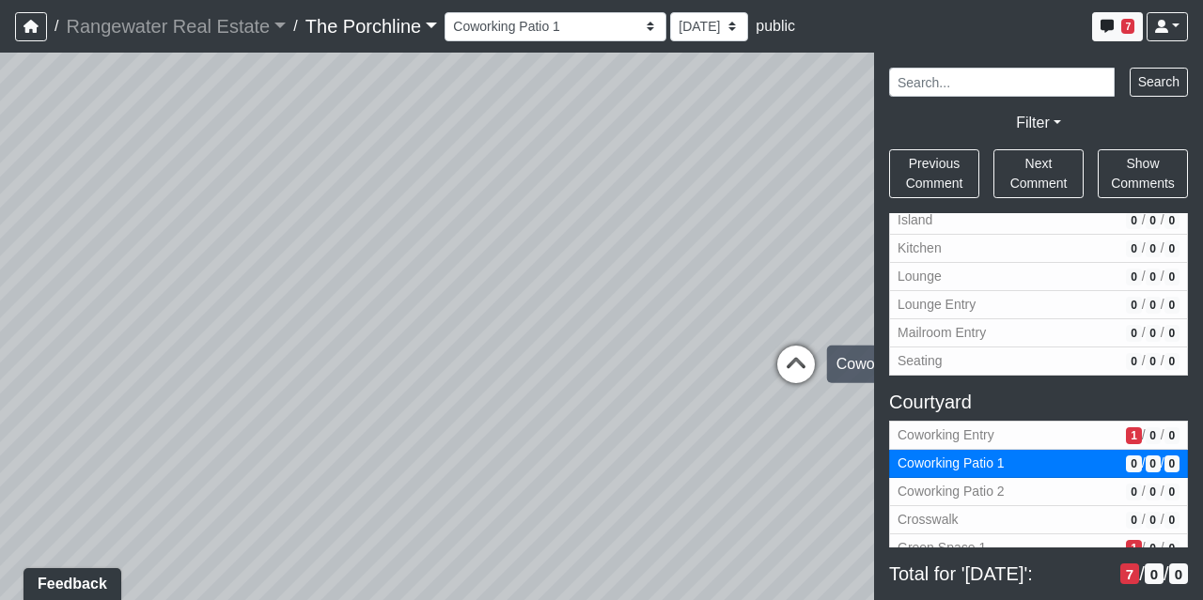
click at [774, 367] on div "Loading... Seating Loading... Mailroom Entry Loading... Lounge Entry Loading...…" at bounding box center [601, 327] width 1203 height 548
drag, startPoint x: 476, startPoint y: 337, endPoint x: 763, endPoint y: 337, distance: 286.6
click at [784, 336] on div "Loading... Seating Loading... Mailroom Entry Loading... Lounge Entry Loading...…" at bounding box center [601, 327] width 1203 height 548
drag, startPoint x: 385, startPoint y: 322, endPoint x: 627, endPoint y: 332, distance: 241.6
click at [627, 332] on div "Loading... Seating Loading... Mailroom Entry Loading... Lounge Entry Loading...…" at bounding box center [601, 327] width 1203 height 548
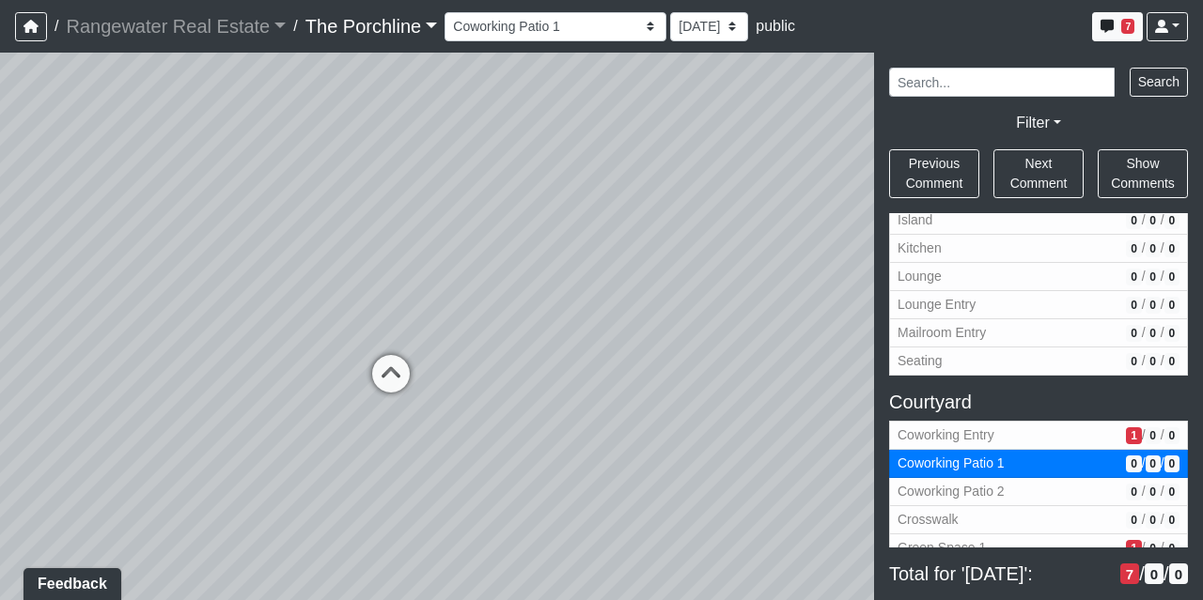
drag, startPoint x: 319, startPoint y: 236, endPoint x: 754, endPoint y: 230, distance: 434.1
click at [754, 230] on div "Loading... Seating Loading... Mailroom Entry Loading... Lounge Entry Loading...…" at bounding box center [601, 327] width 1203 height 548
drag, startPoint x: 461, startPoint y: 236, endPoint x: 650, endPoint y: 300, distance: 199.4
click at [650, 300] on div "Loading... Seating Loading... Mailroom Entry Loading... Lounge Entry Loading...…" at bounding box center [601, 327] width 1203 height 548
click at [518, 425] on icon at bounding box center [518, 424] width 56 height 56
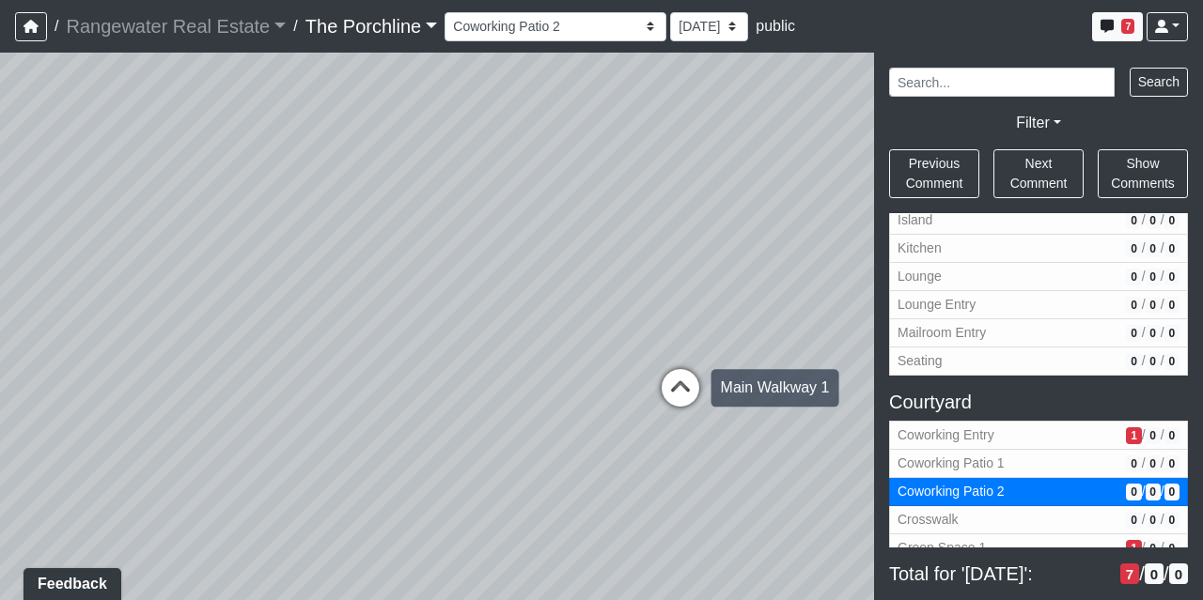
click at [682, 392] on icon at bounding box center [680, 397] width 56 height 56
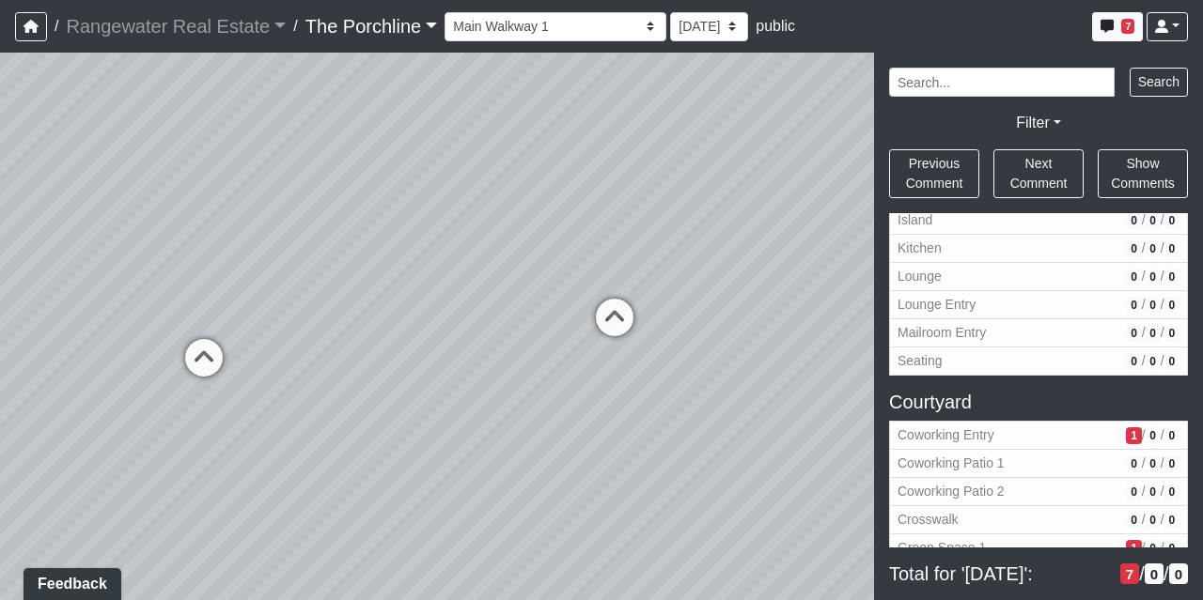
drag, startPoint x: 589, startPoint y: 425, endPoint x: 598, endPoint y: 371, distance: 54.4
click at [598, 371] on div "Loading... Seating Loading... Mailroom Entry Loading... Lounge Entry Loading...…" at bounding box center [601, 327] width 1203 height 548
drag, startPoint x: 596, startPoint y: 372, endPoint x: 608, endPoint y: 434, distance: 63.2
click at [611, 319] on icon at bounding box center [614, 327] width 56 height 56
drag, startPoint x: 575, startPoint y: 270, endPoint x: 763, endPoint y: 243, distance: 189.7
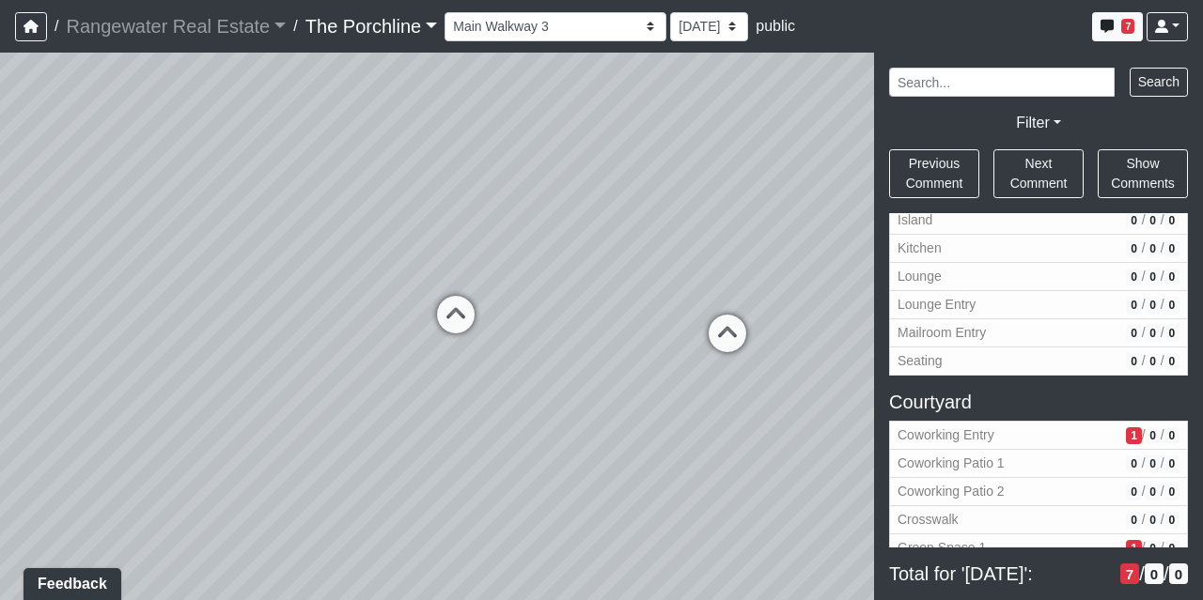
click at [763, 243] on div "Loading... Seating Loading... Mailroom Entry Loading... Lounge Entry Loading...…" at bounding box center [601, 327] width 1203 height 548
drag, startPoint x: 284, startPoint y: 242, endPoint x: 163, endPoint y: 211, distance: 124.2
click at [163, 211] on div "Loading... Seating Loading... Mailroom Entry Loading... Lounge Entry Loading...…" at bounding box center [601, 327] width 1203 height 548
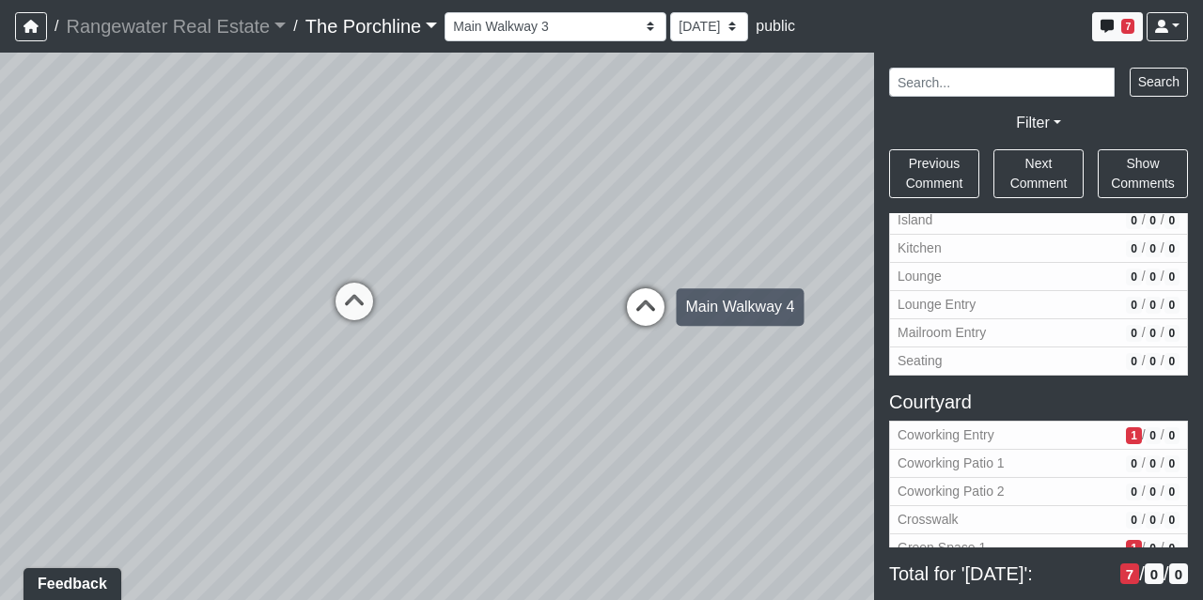
click at [640, 313] on icon at bounding box center [645, 316] width 56 height 56
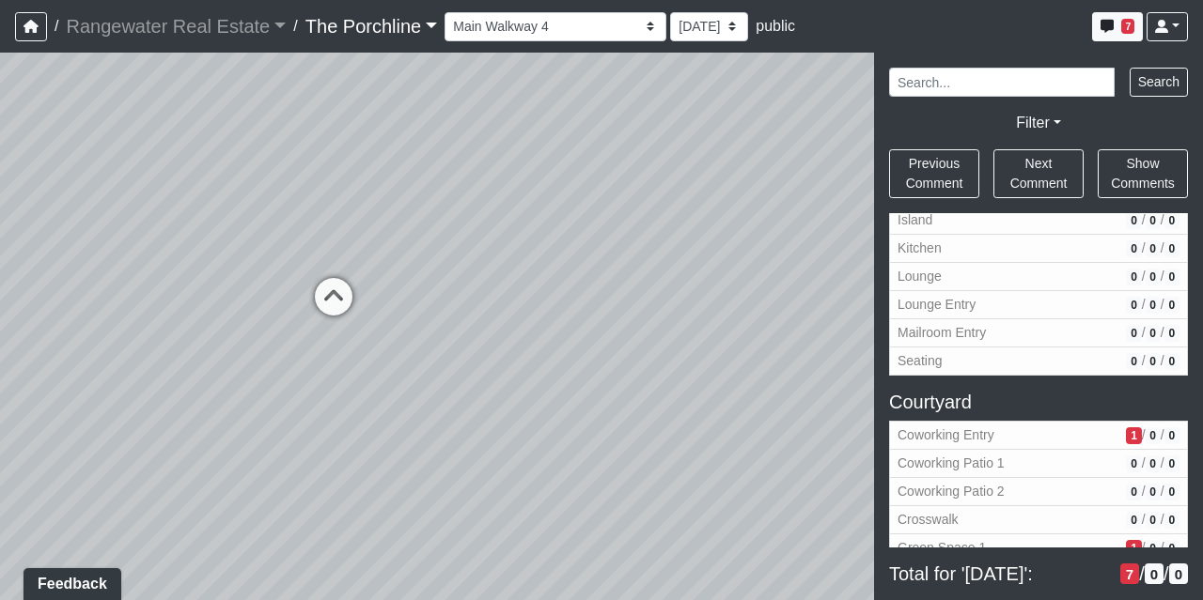
drag, startPoint x: 579, startPoint y: 199, endPoint x: 277, endPoint y: 151, distance: 305.4
click at [277, 151] on div "Loading... Seating Loading... Mailroom Entry Loading... Lounge Entry Loading...…" at bounding box center [601, 327] width 1203 height 548
drag, startPoint x: 502, startPoint y: 179, endPoint x: 628, endPoint y: 177, distance: 125.9
click at [628, 177] on div "Loading... Seating Loading... Mailroom Entry Loading... Lounge Entry Loading...…" at bounding box center [601, 327] width 1203 height 548
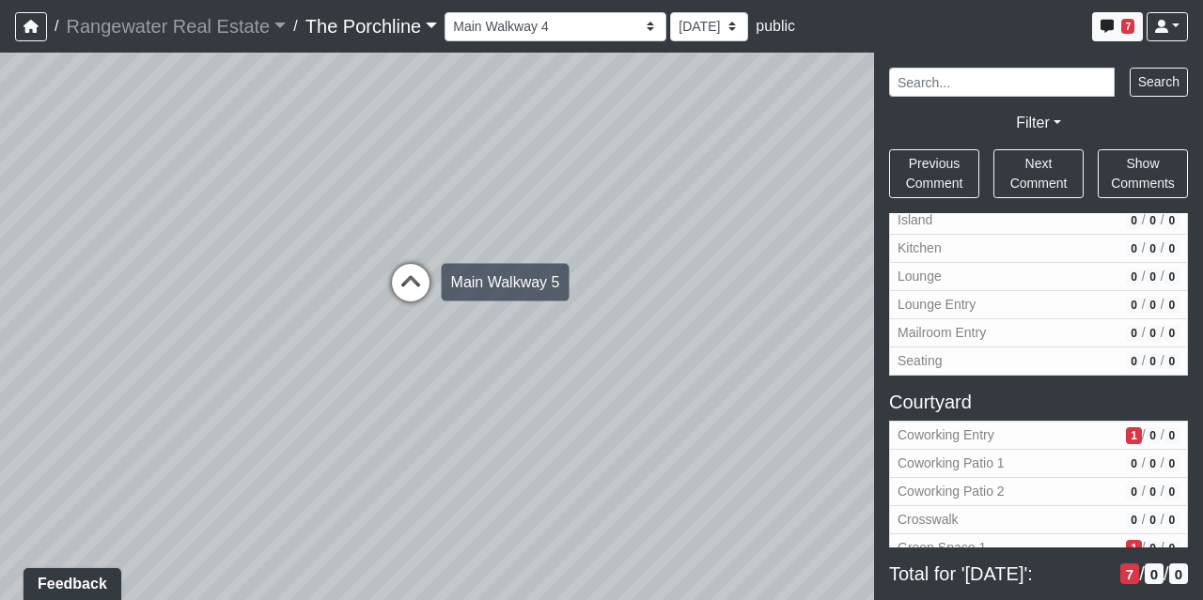
click at [410, 283] on icon at bounding box center [410, 292] width 56 height 56
drag, startPoint x: 559, startPoint y: 211, endPoint x: 181, endPoint y: 163, distance: 380.8
click at [181, 163] on div "Loading... Seating Loading... Mailroom Entry Loading... Lounge Entry Loading...…" at bounding box center [601, 327] width 1203 height 548
drag, startPoint x: 505, startPoint y: 218, endPoint x: 773, endPoint y: 335, distance: 292.4
click at [773, 335] on div "Loading... Seating Loading... Mailroom Entry Loading... Lounge Entry Loading...…" at bounding box center [601, 327] width 1203 height 548
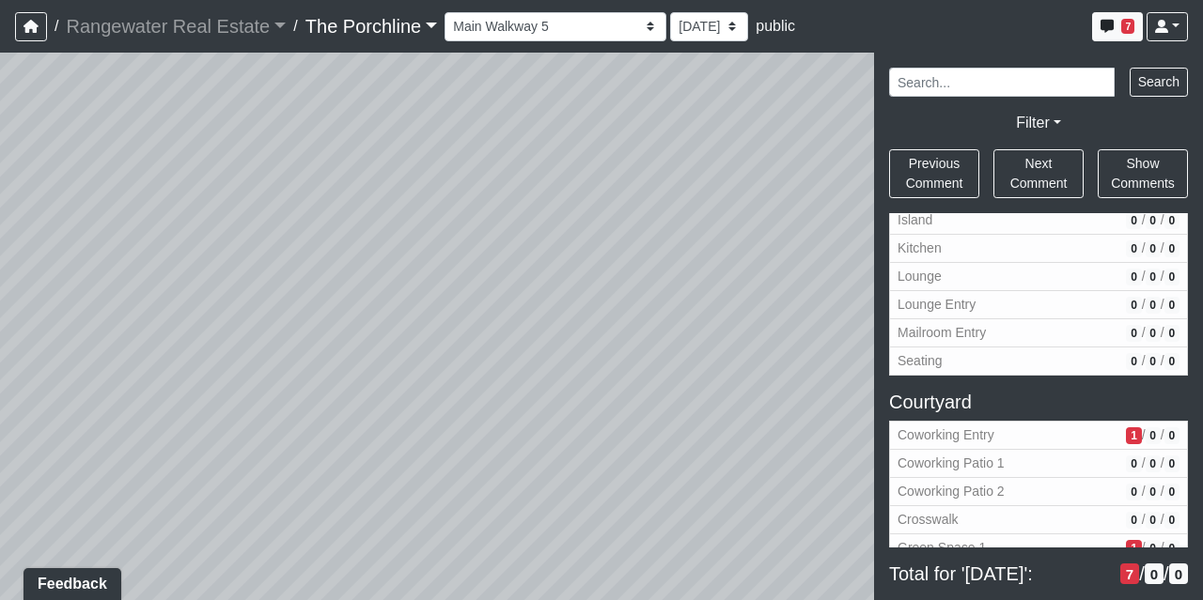
drag, startPoint x: 395, startPoint y: 292, endPoint x: 718, endPoint y: 287, distance: 323.2
click at [718, 287] on div "Loading... Seating Loading... Mailroom Entry Loading... Lounge Entry Loading...…" at bounding box center [601, 327] width 1203 height 548
drag, startPoint x: 546, startPoint y: 291, endPoint x: 862, endPoint y: 367, distance: 325.6
click at [862, 367] on div "Loading... Seating Loading... Mailroom Entry Loading... Lounge Entry Loading...…" at bounding box center [601, 327] width 1203 height 548
drag, startPoint x: 291, startPoint y: 314, endPoint x: 698, endPoint y: 318, distance: 406.8
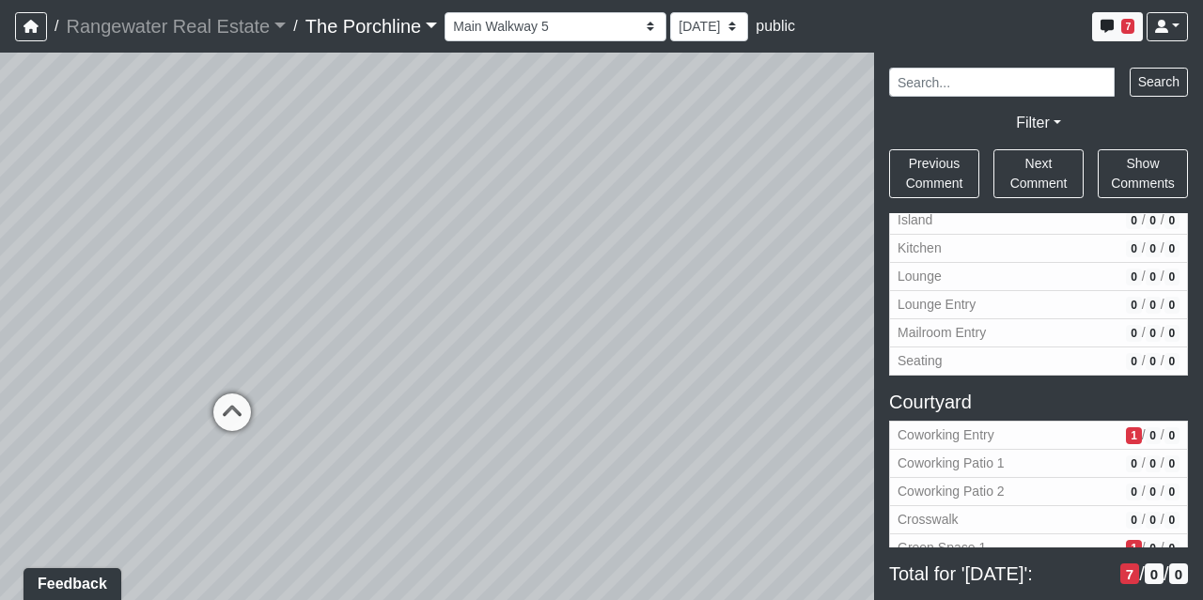
click at [698, 318] on div "Loading... Seating Loading... Mailroom Entry Loading... Lounge Entry Loading...…" at bounding box center [601, 327] width 1203 height 548
drag, startPoint x: 351, startPoint y: 317, endPoint x: 710, endPoint y: 269, distance: 362.1
click at [710, 269] on div "Loading... Seating Loading... Mailroom Entry Loading... Lounge Entry Loading...…" at bounding box center [601, 327] width 1203 height 548
drag, startPoint x: 318, startPoint y: 253, endPoint x: 625, endPoint y: 253, distance: 307.2
click at [643, 249] on div "Loading... Seating Loading... Mailroom Entry Loading... Lounge Entry Loading...…" at bounding box center [601, 327] width 1203 height 548
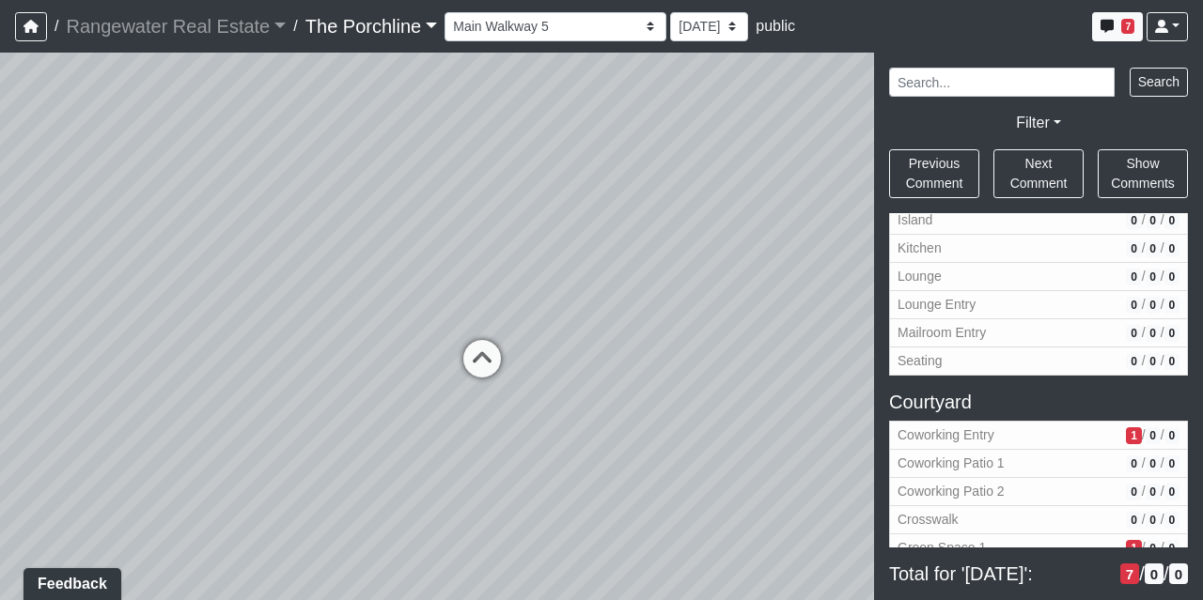
drag, startPoint x: 323, startPoint y: 257, endPoint x: 571, endPoint y: 256, distance: 248.0
click at [571, 256] on div "Loading... Seating Loading... Mailroom Entry Loading... Lounge Entry Loading...…" at bounding box center [601, 327] width 1203 height 548
drag, startPoint x: 709, startPoint y: 234, endPoint x: 695, endPoint y: 266, distance: 34.9
click at [695, 266] on div "Loading... Seating Loading... Mailroom Entry Loading... Lounge Entry Loading...…" at bounding box center [601, 327] width 1203 height 548
click at [433, 368] on icon at bounding box center [443, 377] width 56 height 56
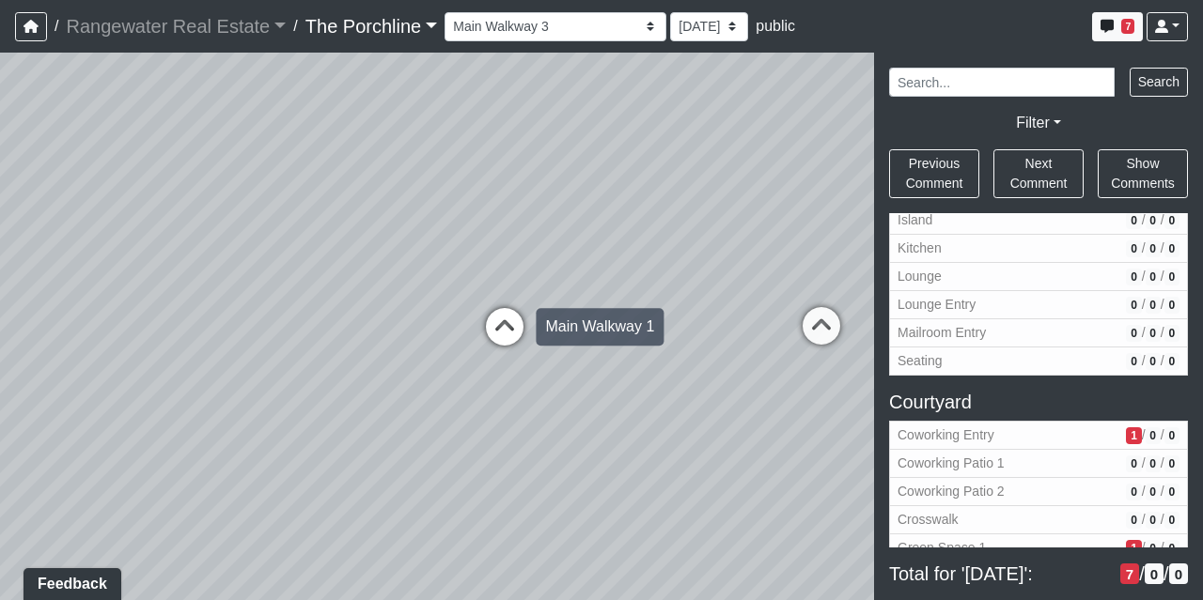
click at [508, 316] on icon at bounding box center [504, 336] width 56 height 56
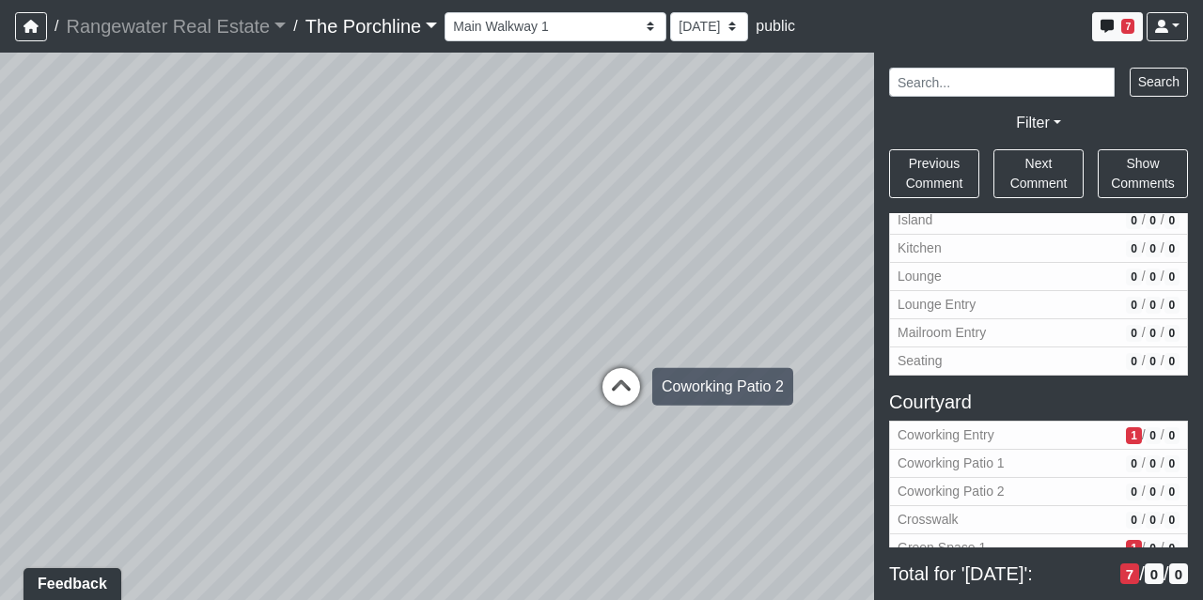
click at [619, 389] on icon at bounding box center [621, 396] width 56 height 56
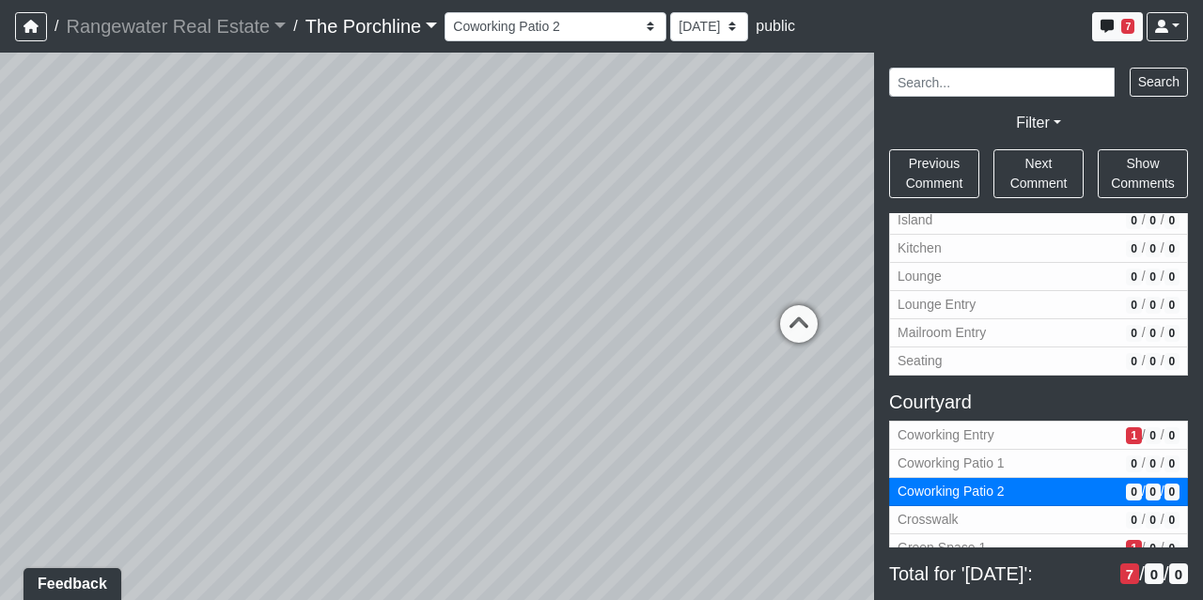
drag, startPoint x: 719, startPoint y: 256, endPoint x: 368, endPoint y: 187, distance: 357.3
click at [368, 187] on div "Loading... Seating Loading... Mailroom Entry Loading... Lounge Entry Loading...…" at bounding box center [601, 327] width 1203 height 548
drag, startPoint x: 608, startPoint y: 191, endPoint x: 404, endPoint y: 179, distance: 204.2
click at [404, 179] on div "Loading... Seating Loading... Mailroom Entry Loading... Lounge Entry Loading...…" at bounding box center [601, 327] width 1203 height 548
click at [645, 289] on icon at bounding box center [642, 306] width 56 height 56
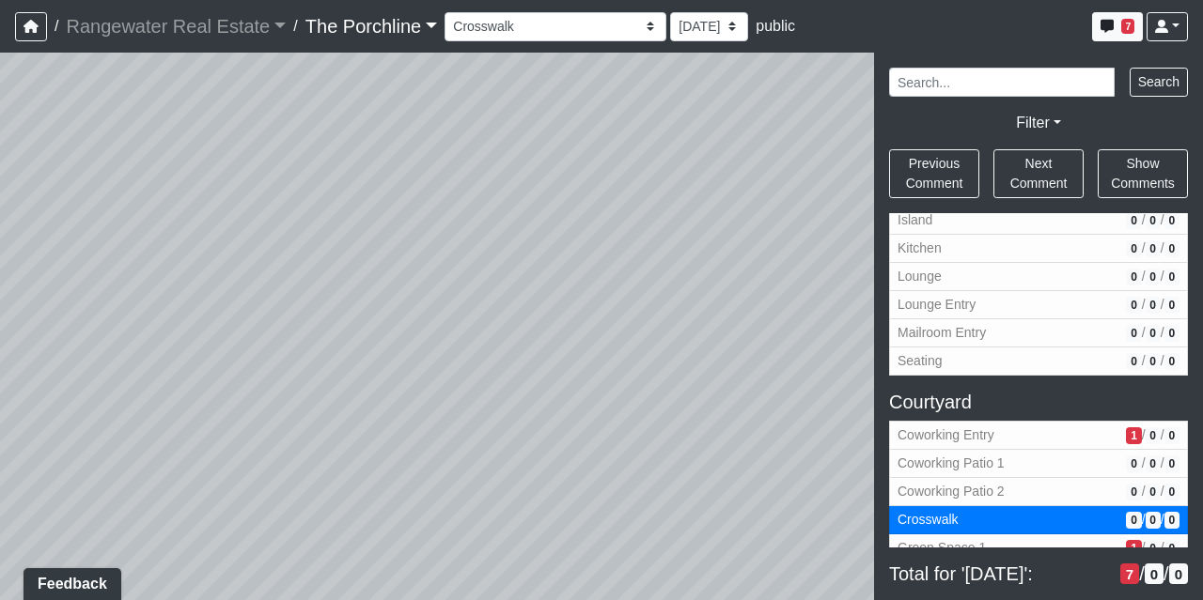
drag, startPoint x: 691, startPoint y: 239, endPoint x: 270, endPoint y: 222, distance: 421.3
click at [270, 222] on div "Loading... Seating Loading... Mailroom Entry Loading... Lounge Entry Loading...…" at bounding box center [601, 327] width 1203 height 548
drag, startPoint x: 660, startPoint y: 277, endPoint x: 496, endPoint y: 279, distance: 164.4
click at [496, 279] on div "Loading... Seating Loading... Mailroom Entry Loading... Lounge Entry Loading...…" at bounding box center [601, 327] width 1203 height 548
drag, startPoint x: 684, startPoint y: 254, endPoint x: 314, endPoint y: 262, distance: 370.3
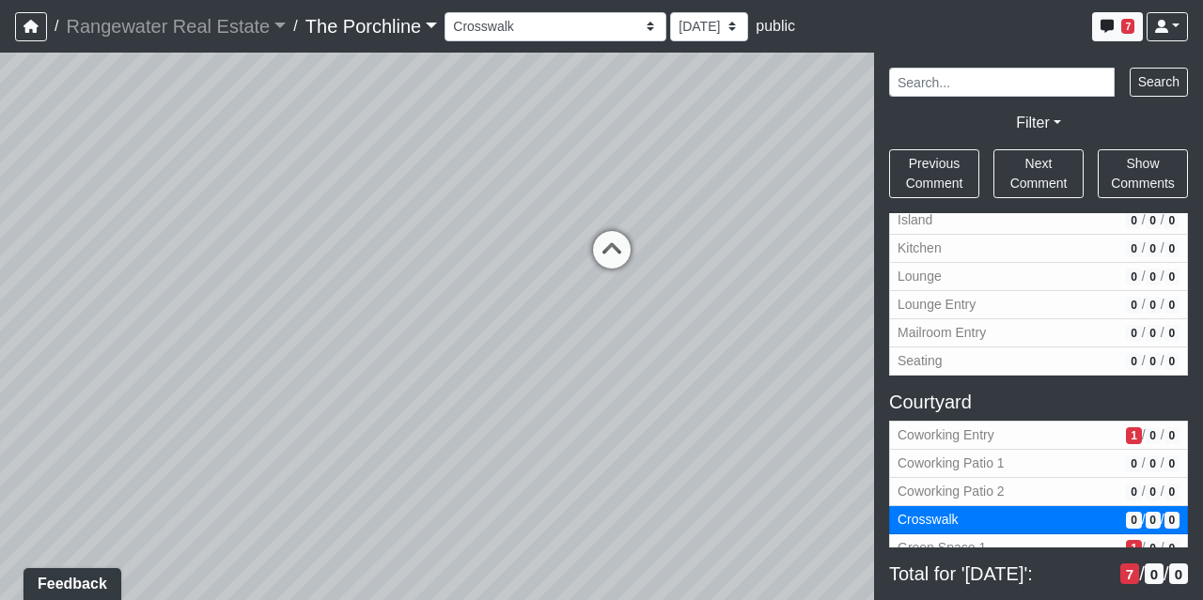
click at [314, 262] on div "Loading... Seating Loading... Mailroom Entry Loading... Lounge Entry Loading...…" at bounding box center [601, 327] width 1203 height 548
drag, startPoint x: 691, startPoint y: 279, endPoint x: 702, endPoint y: 303, distance: 26.1
click at [702, 303] on div "Loading... Seating Loading... Mailroom Entry Loading... Lounge Entry Loading...…" at bounding box center [601, 327] width 1203 height 548
click at [620, 274] on icon at bounding box center [623, 283] width 56 height 56
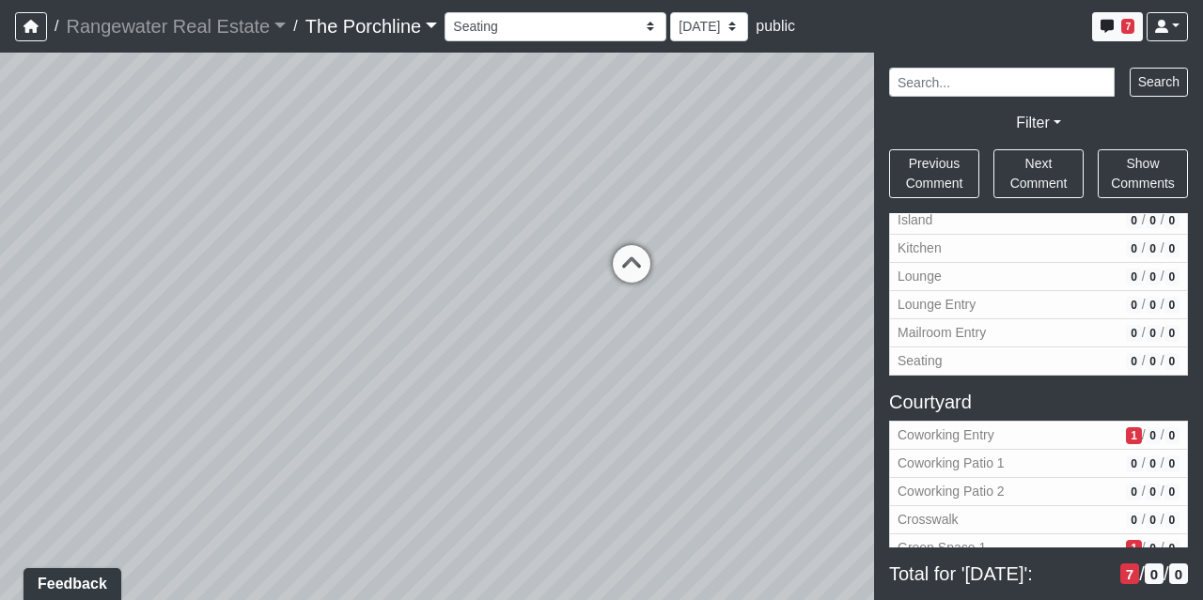
drag, startPoint x: 712, startPoint y: 181, endPoint x: 509, endPoint y: 161, distance: 204.0
click at [509, 161] on div "Loading... Seating Loading... Mailroom Entry Loading... Lounge Entry Loading...…" at bounding box center [601, 327] width 1203 height 548
click at [547, 275] on icon at bounding box center [564, 275] width 56 height 56
click at [547, 269] on icon at bounding box center [553, 282] width 56 height 56
drag, startPoint x: 695, startPoint y: 211, endPoint x: 631, endPoint y: 215, distance: 64.0
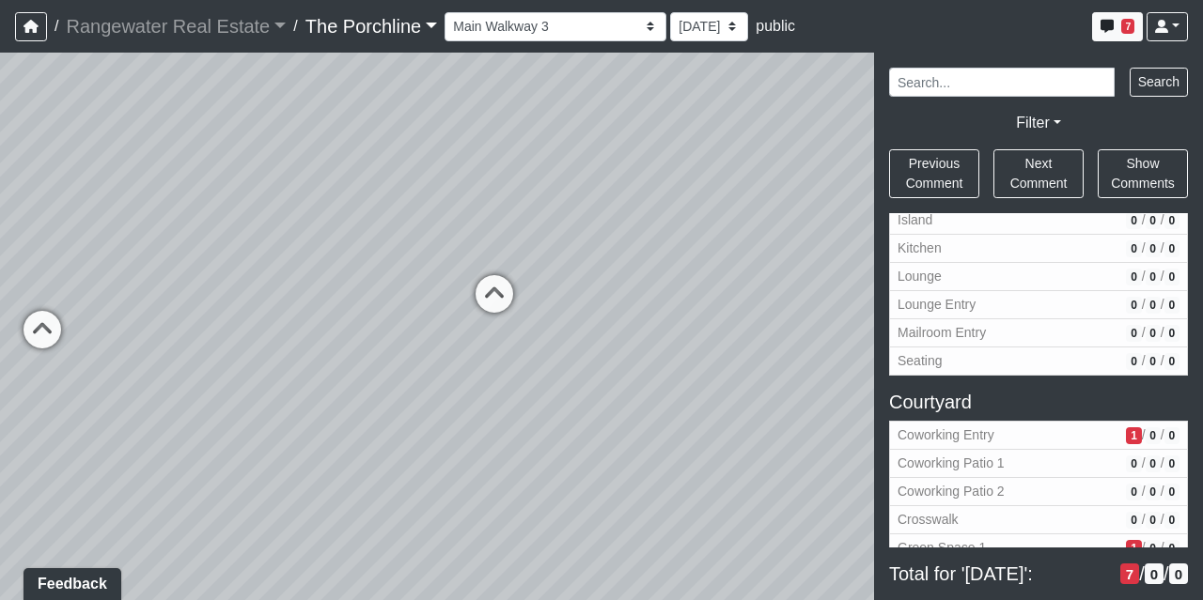
click at [631, 215] on div "Loading... Seating Loading... Mailroom Entry Loading... Lounge Entry Loading...…" at bounding box center [601, 327] width 1203 height 548
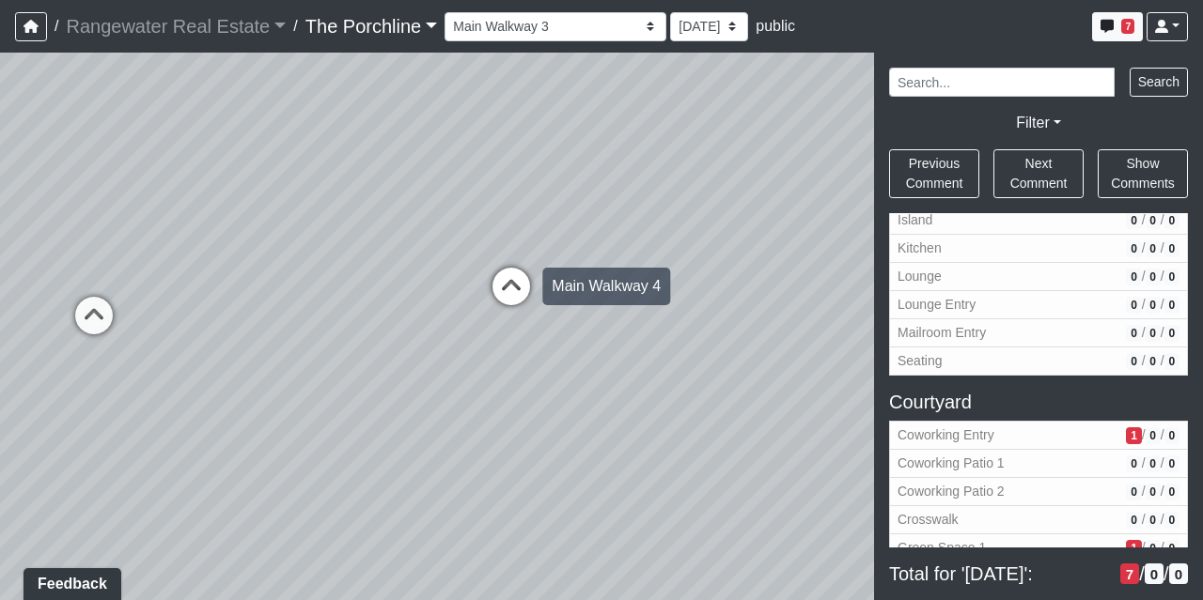
click at [507, 287] on icon at bounding box center [511, 296] width 56 height 56
drag, startPoint x: 506, startPoint y: 233, endPoint x: 488, endPoint y: 219, distance: 23.5
click at [488, 219] on div "Loading... Seating Loading... Mailroom Entry Loading... Lounge Entry Loading...…" at bounding box center [601, 327] width 1203 height 548
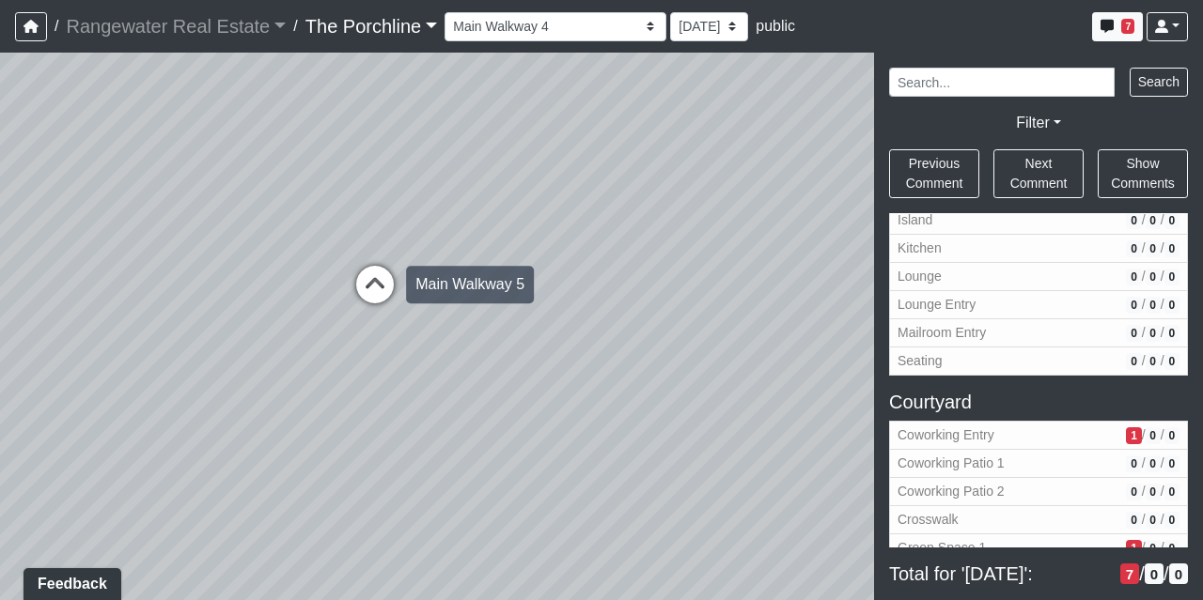
click at [372, 278] on icon at bounding box center [375, 294] width 56 height 56
drag, startPoint x: 588, startPoint y: 278, endPoint x: 885, endPoint y: 215, distance: 303.5
click at [885, 215] on div "NON-CURRENT REVISION" at bounding box center [601, 327] width 1203 height 548
drag, startPoint x: 378, startPoint y: 350, endPoint x: 753, endPoint y: 256, distance: 386.7
click at [753, 256] on div "Loading... Seating Loading... Mailroom Entry Loading... Lounge Entry Loading...…" at bounding box center [601, 327] width 1203 height 548
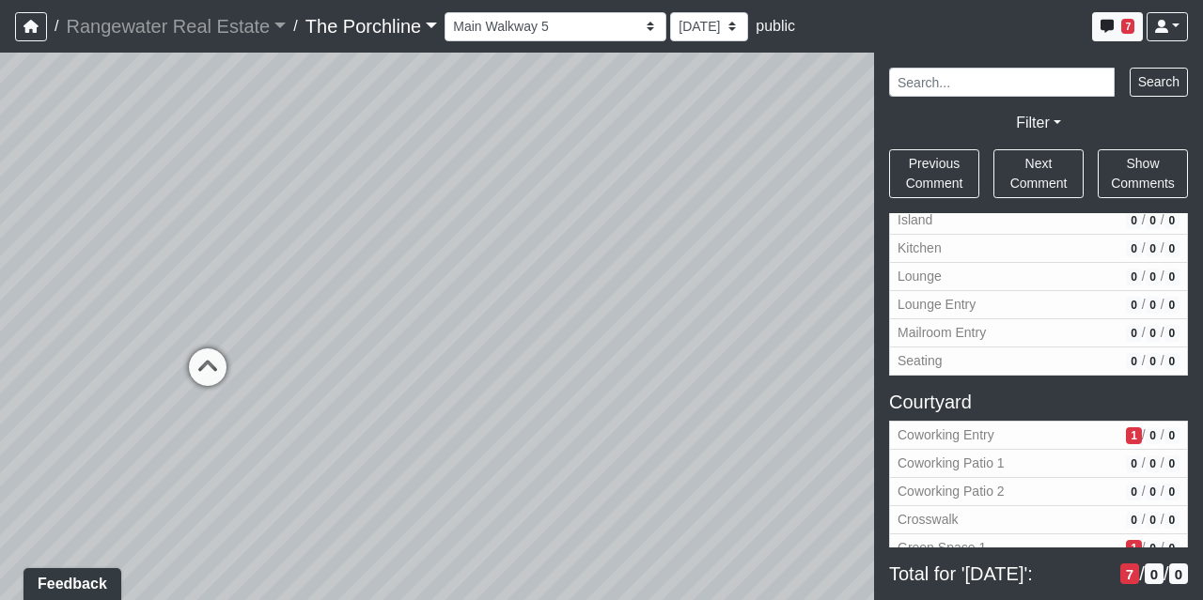
drag, startPoint x: 539, startPoint y: 204, endPoint x: 687, endPoint y: 452, distance: 288.6
click at [687, 452] on div "Loading... Seating Loading... Mailroom Entry Loading... Lounge Entry Loading...…" at bounding box center [601, 327] width 1203 height 548
click at [211, 364] on icon at bounding box center [207, 377] width 56 height 56
drag, startPoint x: 430, startPoint y: 313, endPoint x: 605, endPoint y: 285, distance: 177.0
click at [605, 285] on div "Loading... Seating Loading... Mailroom Entry Loading... Lounge Entry Loading...…" at bounding box center [601, 327] width 1203 height 548
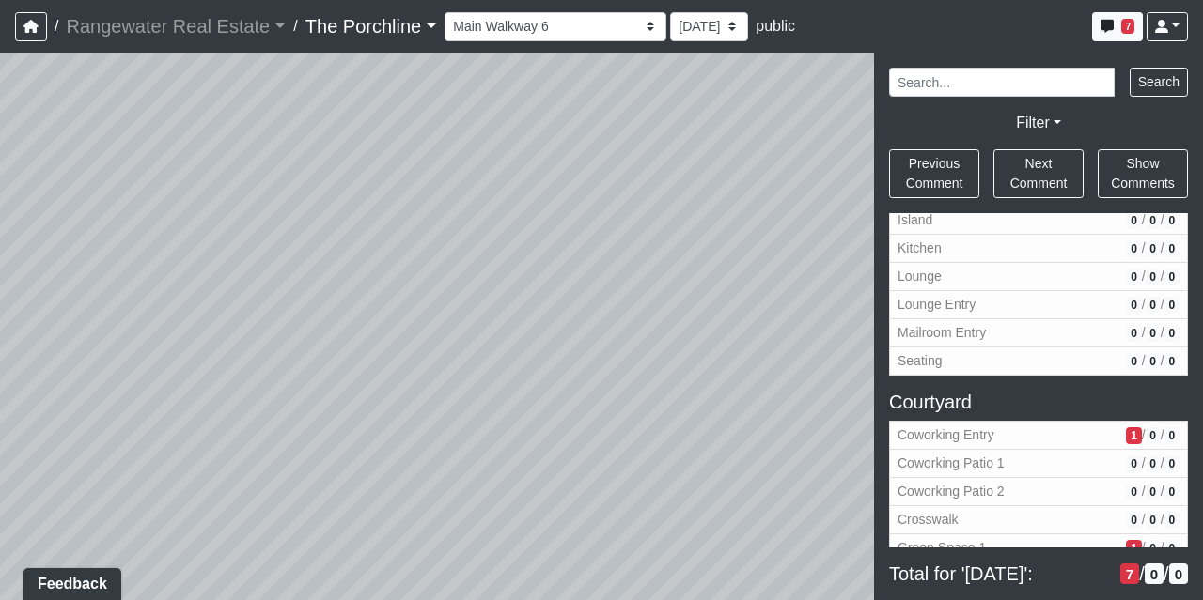
drag, startPoint x: 368, startPoint y: 510, endPoint x: 191, endPoint y: 289, distance: 283.3
click at [191, 289] on div "Loading... Seating Loading... Mailroom Entry Loading... Lounge Entry Loading...…" at bounding box center [601, 327] width 1203 height 548
drag, startPoint x: 646, startPoint y: 346, endPoint x: 641, endPoint y: 334, distance: 13.5
click at [641, 334] on div "Loading... Seating Loading... Mailroom Entry Loading... Lounge Entry Loading...…" at bounding box center [601, 327] width 1203 height 548
drag, startPoint x: 208, startPoint y: 310, endPoint x: 507, endPoint y: 564, distance: 392.7
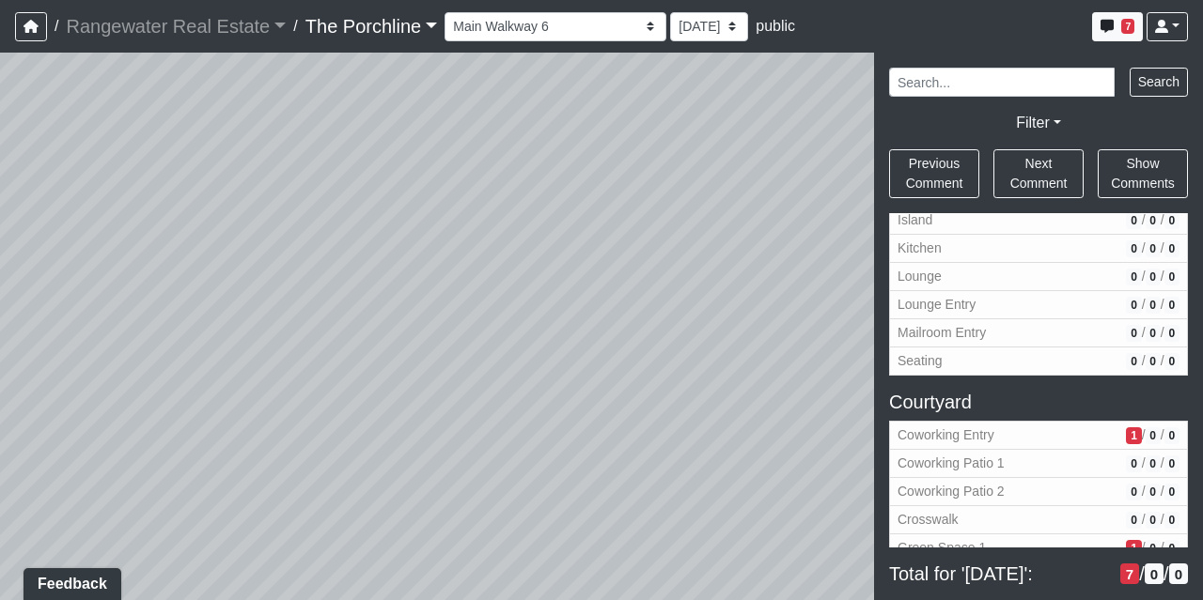
click at [507, 564] on div "Loading... Seating Loading... Mailroom Entry Loading... Lounge Entry Loading...…" at bounding box center [601, 327] width 1203 height 548
drag, startPoint x: 525, startPoint y: 319, endPoint x: 697, endPoint y: 403, distance: 191.6
click at [697, 403] on div "Loading... Seating Loading... Mailroom Entry Loading... Lounge Entry Loading...…" at bounding box center [601, 327] width 1203 height 548
drag, startPoint x: 330, startPoint y: 376, endPoint x: 549, endPoint y: 370, distance: 219.0
click at [549, 370] on div "Loading... Seating Loading... Mailroom Entry Loading... Lounge Entry Loading...…" at bounding box center [601, 327] width 1203 height 548
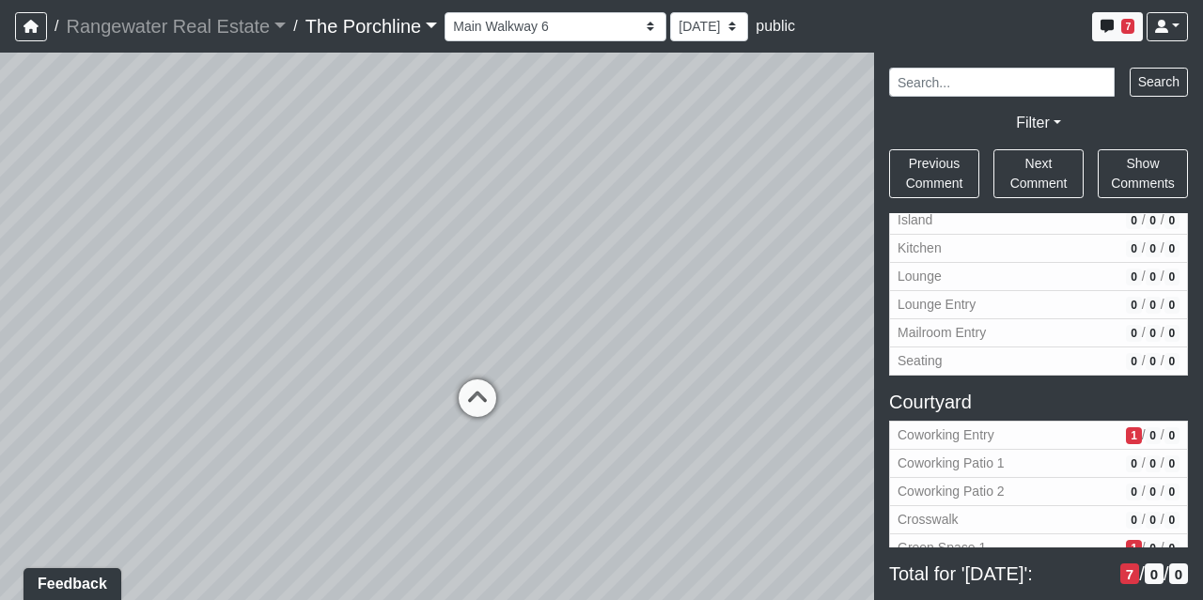
drag, startPoint x: 558, startPoint y: 349, endPoint x: 680, endPoint y: 349, distance: 122.1
click at [710, 345] on div "Loading... Seating Loading... Mailroom Entry Loading... Lounge Entry Loading...…" at bounding box center [601, 327] width 1203 height 548
drag, startPoint x: 432, startPoint y: 287, endPoint x: 495, endPoint y: 270, distance: 65.2
click at [495, 270] on div "Loading... Seating Loading... Mailroom Entry Loading... Lounge Entry Loading...…" at bounding box center [601, 327] width 1203 height 548
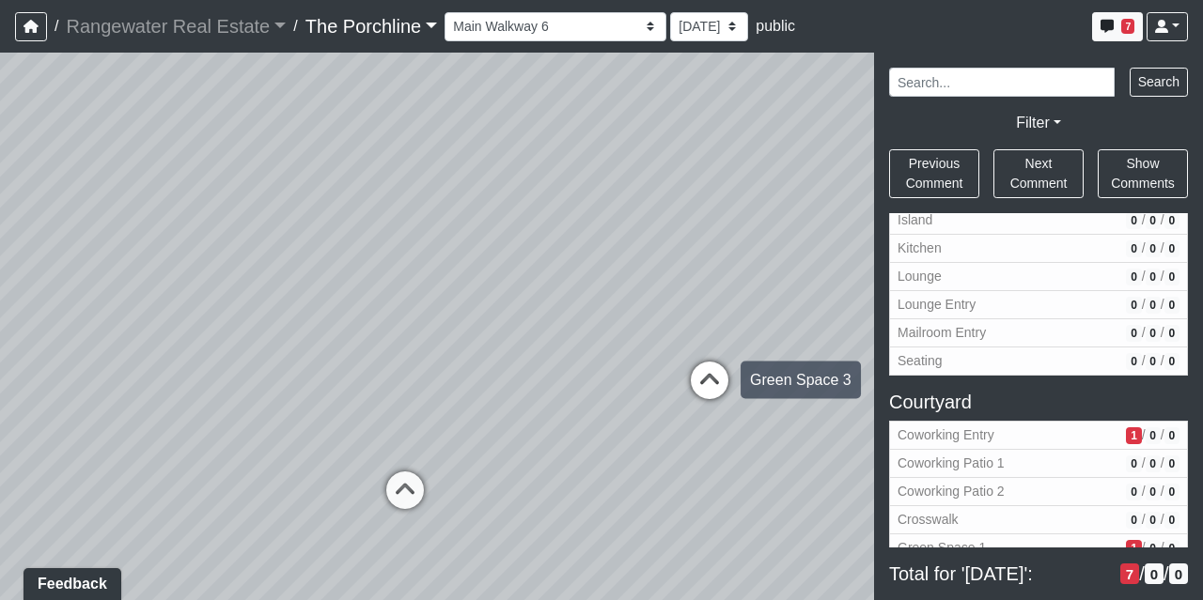
click at [697, 383] on icon at bounding box center [709, 390] width 56 height 56
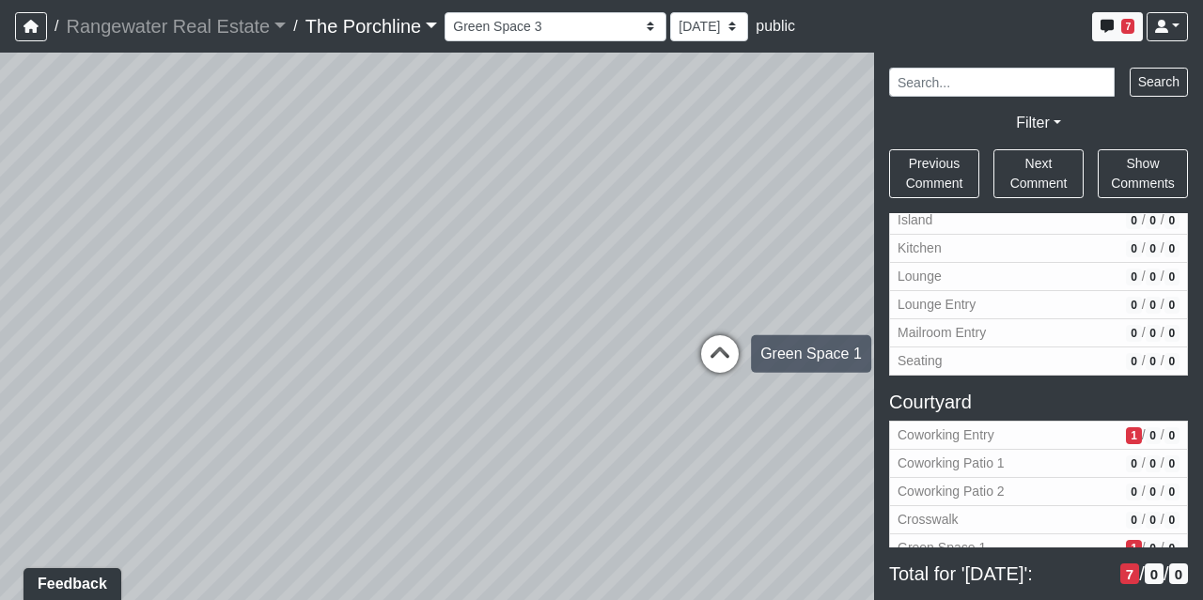
click at [729, 352] on icon at bounding box center [719, 363] width 56 height 56
select select "oqKaXbu3hRTmpi7NdqyaWB"
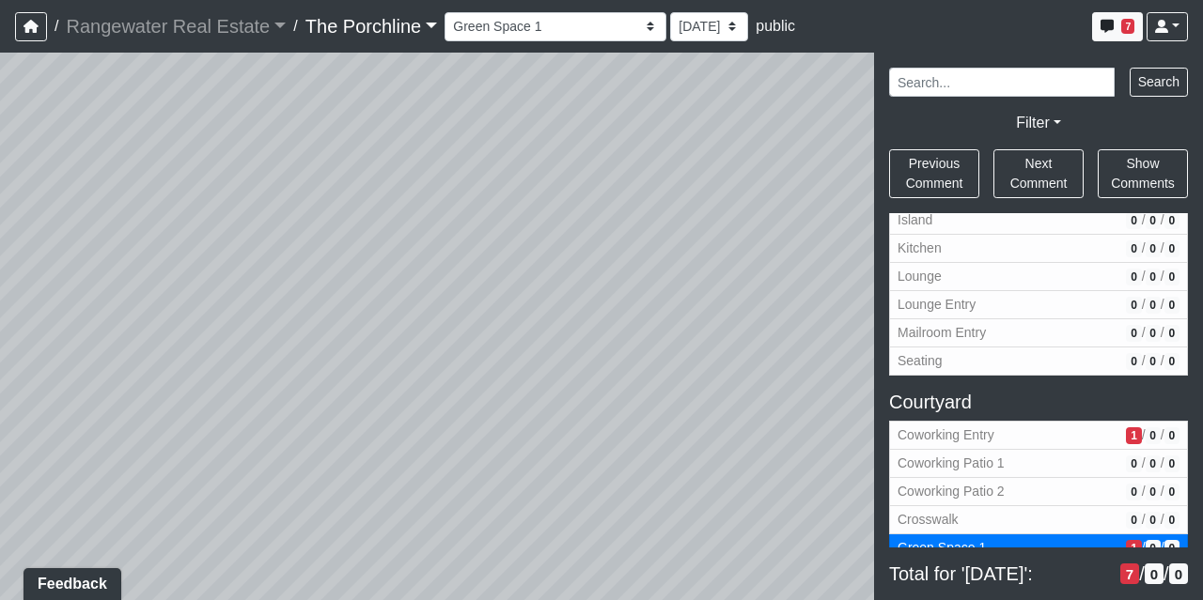
drag, startPoint x: 657, startPoint y: 328, endPoint x: 881, endPoint y: 347, distance: 225.3
click at [895, 341] on div "NON-CURRENT REVISION" at bounding box center [601, 327] width 1203 height 548
drag, startPoint x: 658, startPoint y: 335, endPoint x: 833, endPoint y: 339, distance: 175.7
click at [833, 339] on div "Loading... Seating Loading... Mailroom Entry Loading... Lounge Entry Loading...…" at bounding box center [601, 327] width 1203 height 548
drag, startPoint x: 621, startPoint y: 350, endPoint x: 823, endPoint y: 319, distance: 204.5
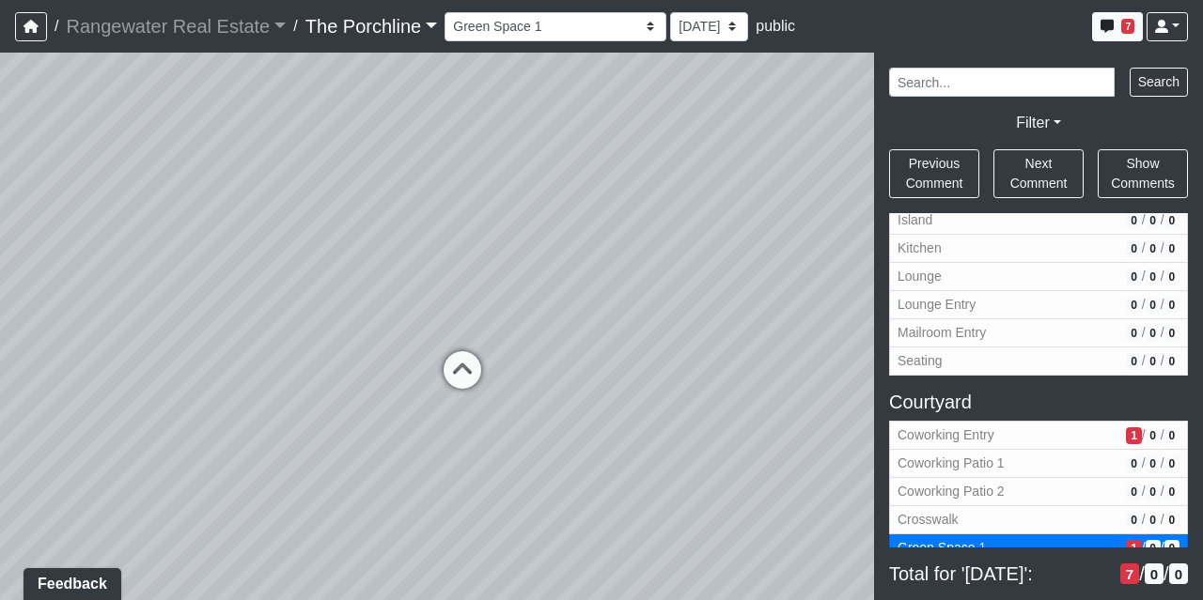
click at [823, 319] on div "Loading... Seating Loading... Mailroom Entry Loading... Lounge Entry Loading...…" at bounding box center [601, 327] width 1203 height 548
drag, startPoint x: 606, startPoint y: 442, endPoint x: 645, endPoint y: 478, distance: 53.8
click at [645, 478] on div "Loading... Seating Loading... Mailroom Entry Loading... Lounge Entry Loading...…" at bounding box center [601, 327] width 1203 height 548
drag, startPoint x: 609, startPoint y: 500, endPoint x: 567, endPoint y: 492, distance: 42.0
click at [567, 492] on div "Loading... Seating Loading... Mailroom Entry Loading... Lounge Entry Loading...…" at bounding box center [601, 327] width 1203 height 548
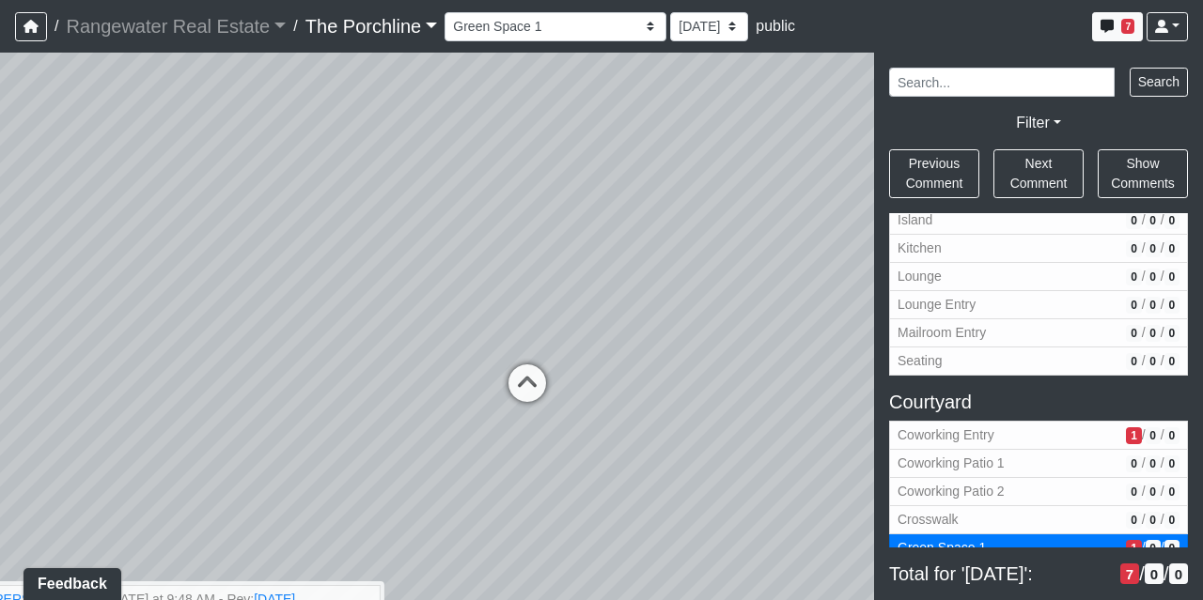
drag, startPoint x: 699, startPoint y: 283, endPoint x: 754, endPoint y: 280, distance: 54.6
click at [754, 280] on div "Loading... Seating Loading... Mailroom Entry Loading... Lounge Entry Loading...…" at bounding box center [601, 327] width 1203 height 548
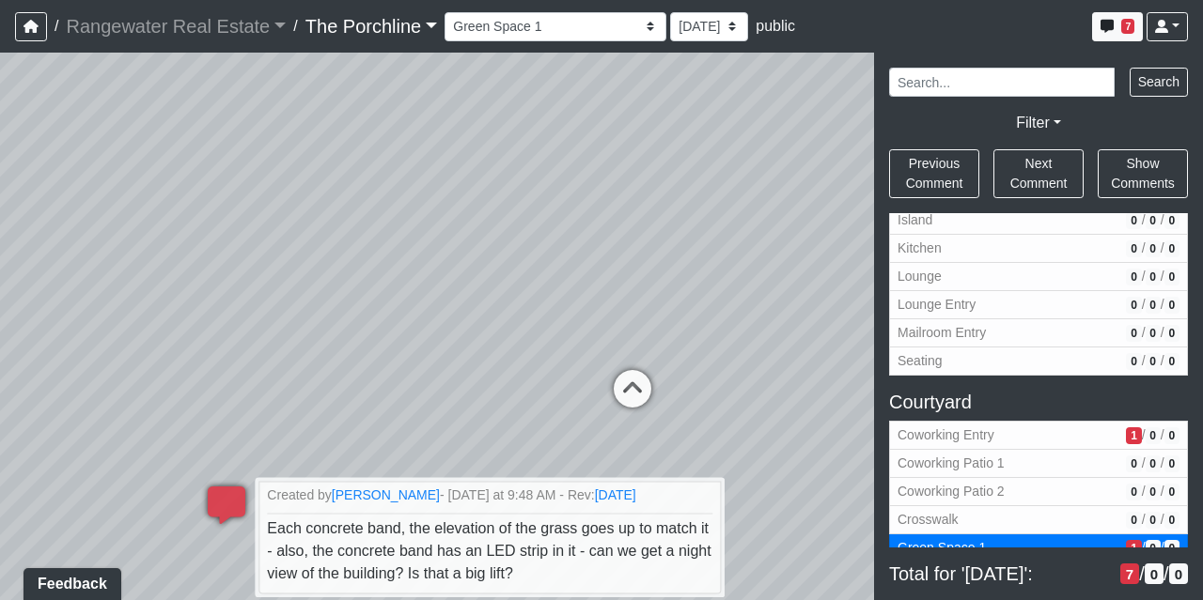
drag, startPoint x: 400, startPoint y: 285, endPoint x: 609, endPoint y: 283, distance: 208.6
click at [556, 281] on div "Loading... Seating Loading... Mailroom Entry Loading... Lounge Entry Loading...…" at bounding box center [601, 327] width 1203 height 548
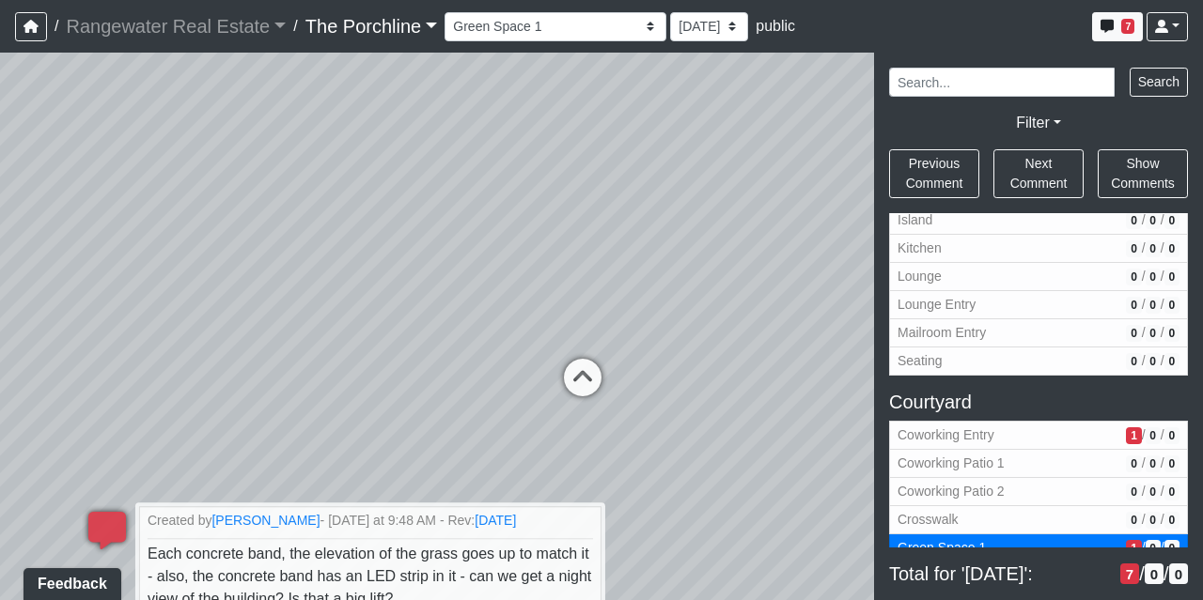
drag, startPoint x: 646, startPoint y: 266, endPoint x: 504, endPoint y: 255, distance: 143.3
click at [504, 256] on div "Loading... Seating Loading... Mailroom Entry Loading... Lounge Entry Loading...…" at bounding box center [601, 327] width 1203 height 548
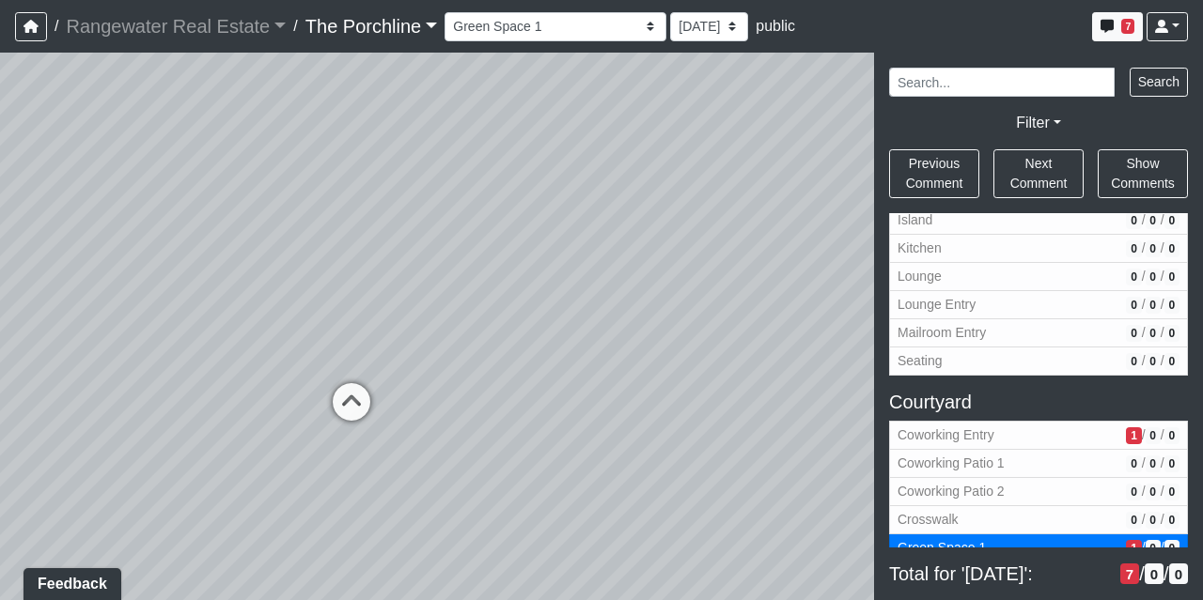
drag, startPoint x: 670, startPoint y: 257, endPoint x: 489, endPoint y: 274, distance: 181.2
click at [489, 274] on div "Loading... Seating Loading... Mailroom Entry Loading... Lounge Entry Loading...…" at bounding box center [601, 327] width 1203 height 548
drag, startPoint x: 628, startPoint y: 264, endPoint x: 513, endPoint y: 301, distance: 120.3
click at [513, 301] on div "Loading... Seating Loading... Mailroom Entry Loading... Lounge Entry Loading...…" at bounding box center [601, 327] width 1203 height 548
